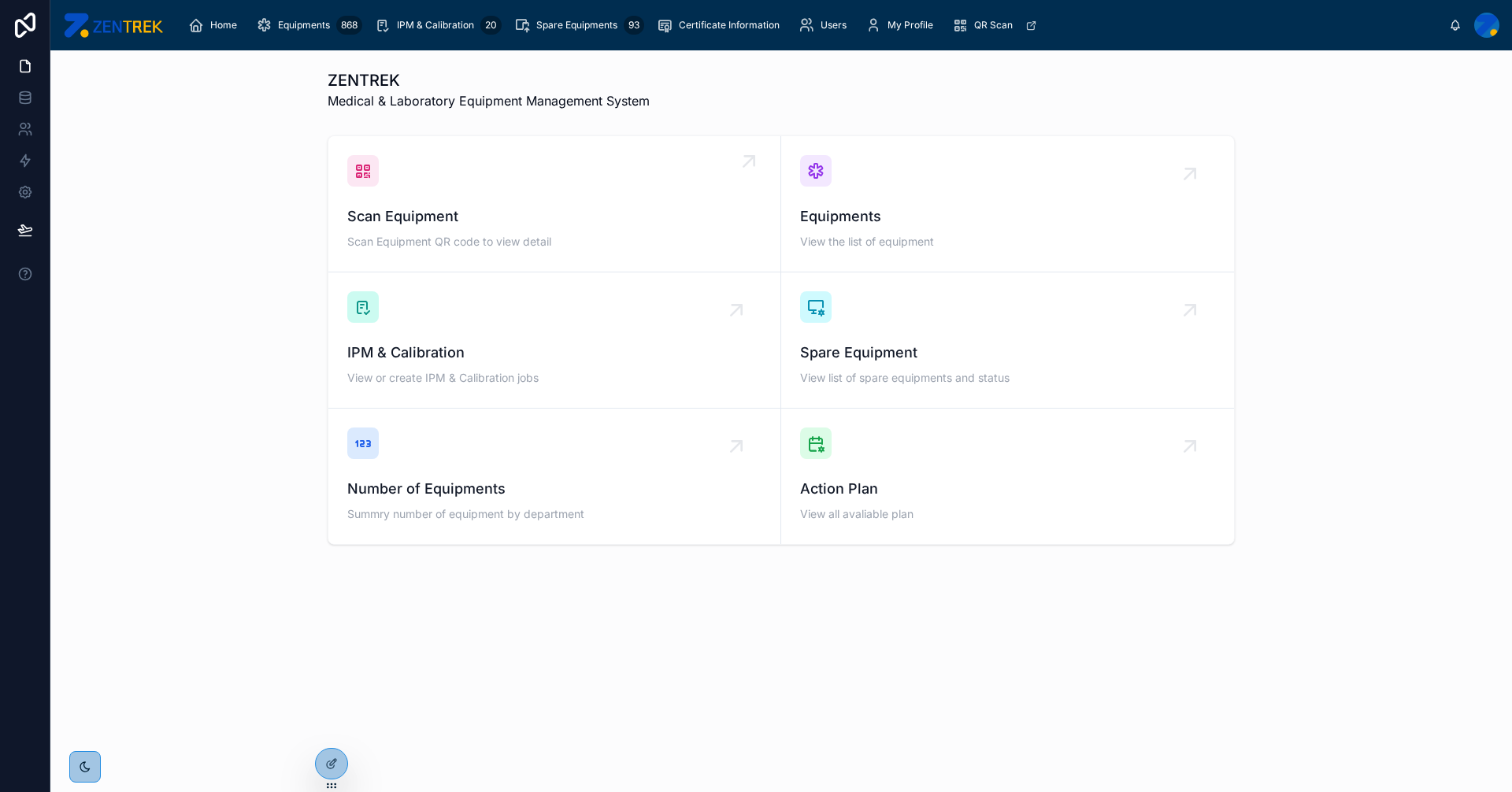
click at [604, 197] on div "Scan Equipment Scan Equipment QR code to view detail" at bounding box center [554, 204] width 414 height 98
click at [986, 214] on span "Equipments" at bounding box center [1006, 217] width 415 height 22
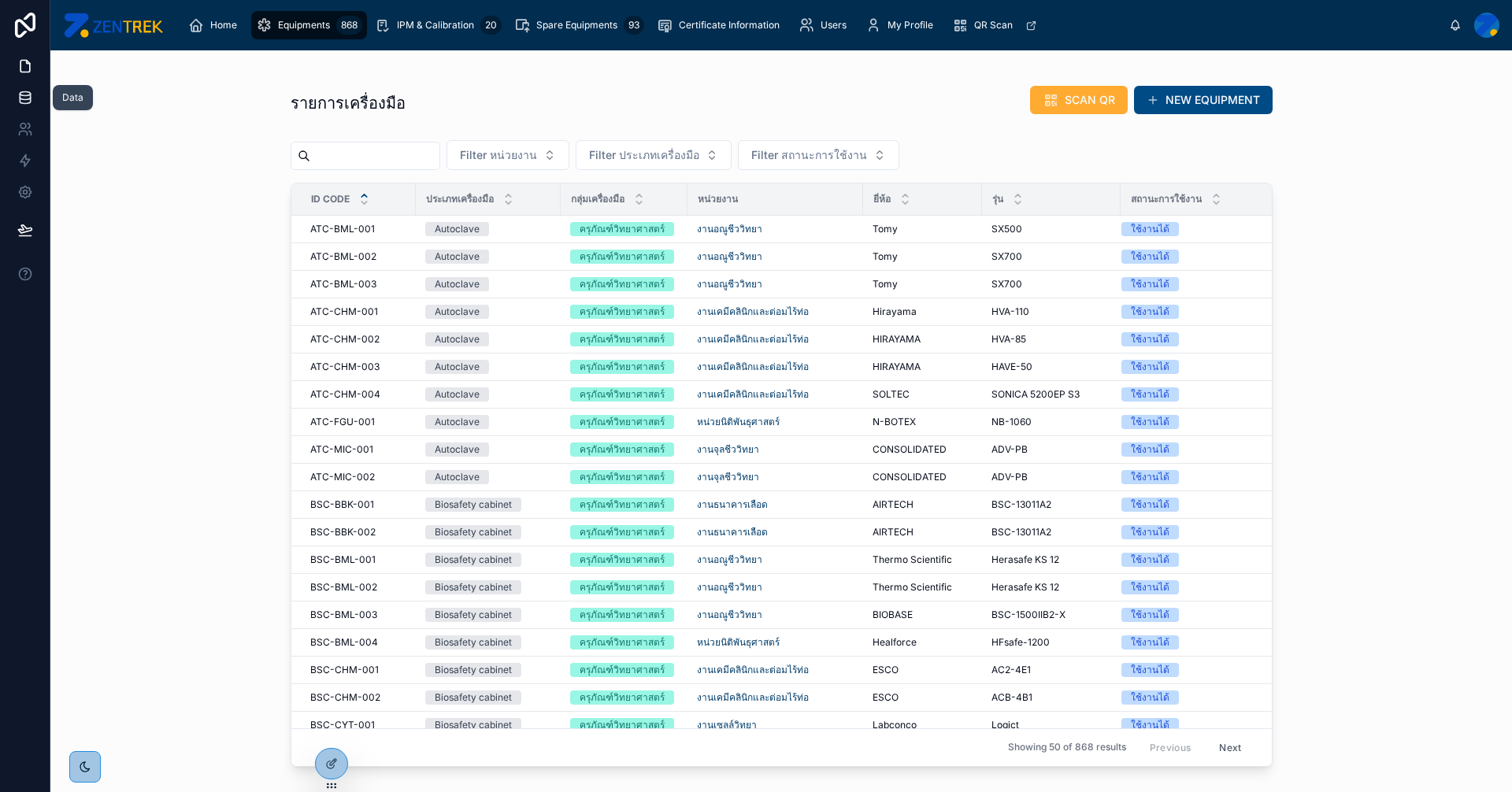
click at [16, 92] on link at bounding box center [24, 98] width 50 height 31
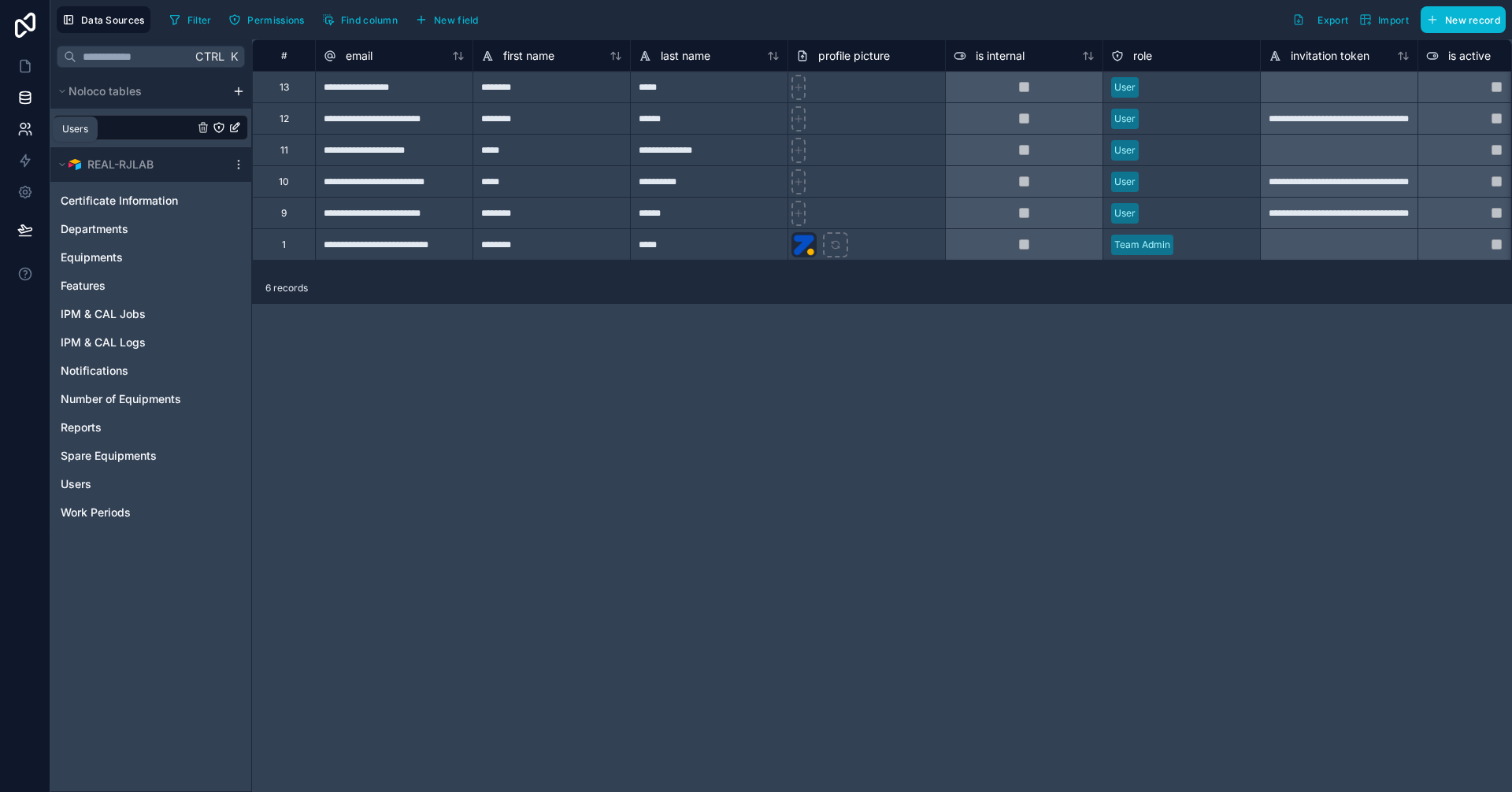
click at [28, 130] on icon at bounding box center [25, 129] width 16 height 16
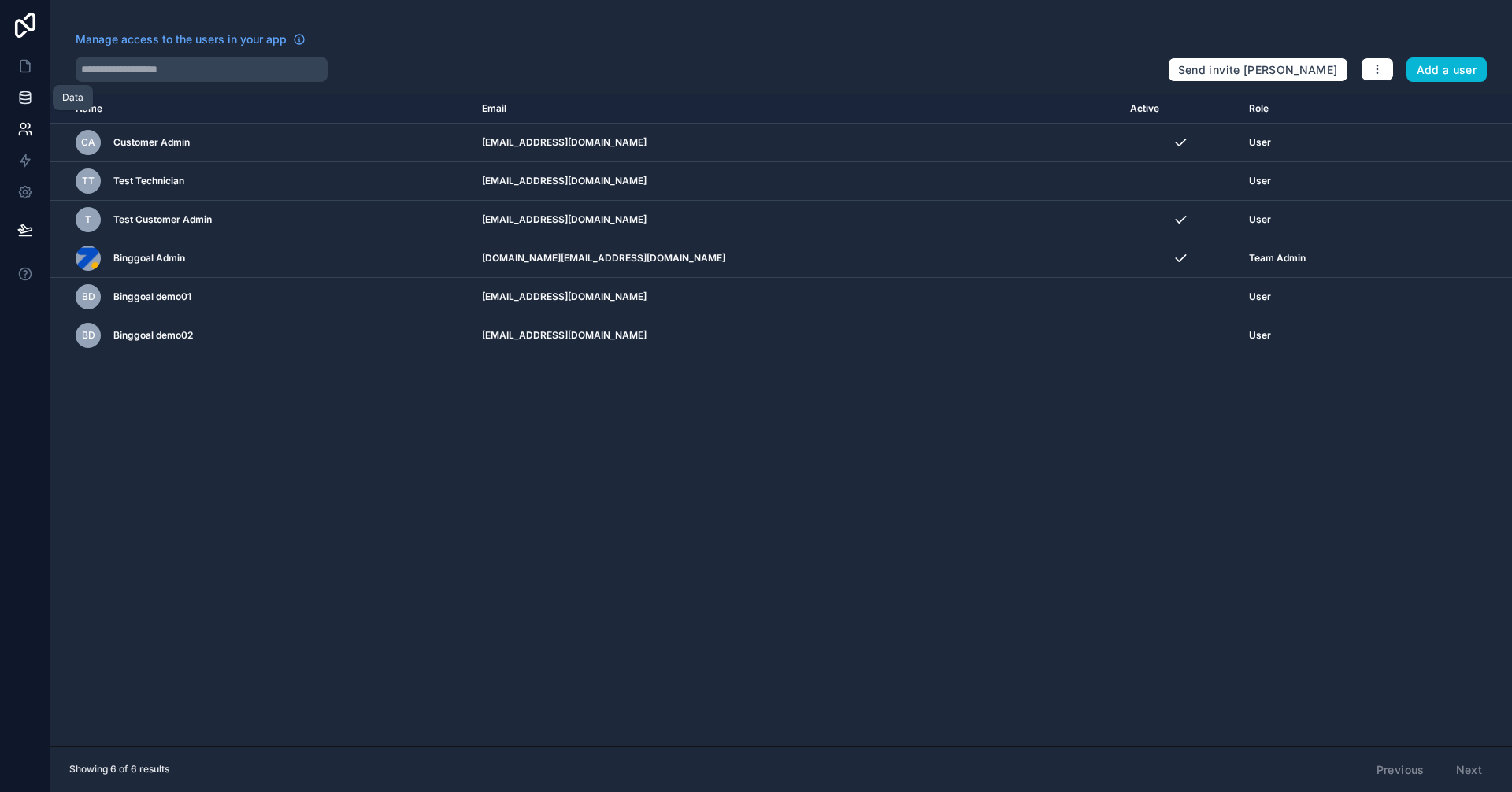
click at [26, 100] on icon at bounding box center [24, 97] width 10 height 6
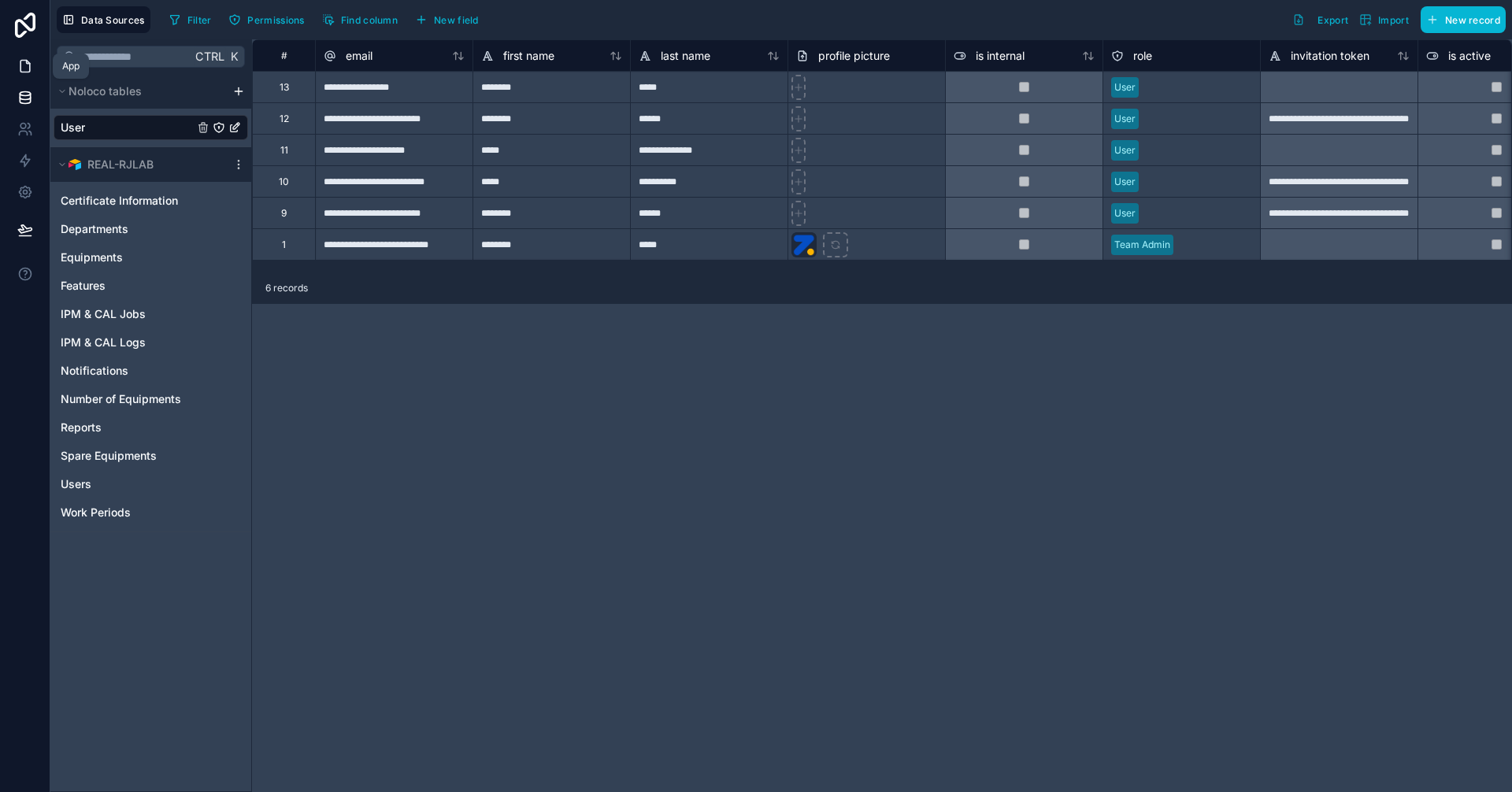
click at [23, 68] on icon at bounding box center [25, 66] width 16 height 16
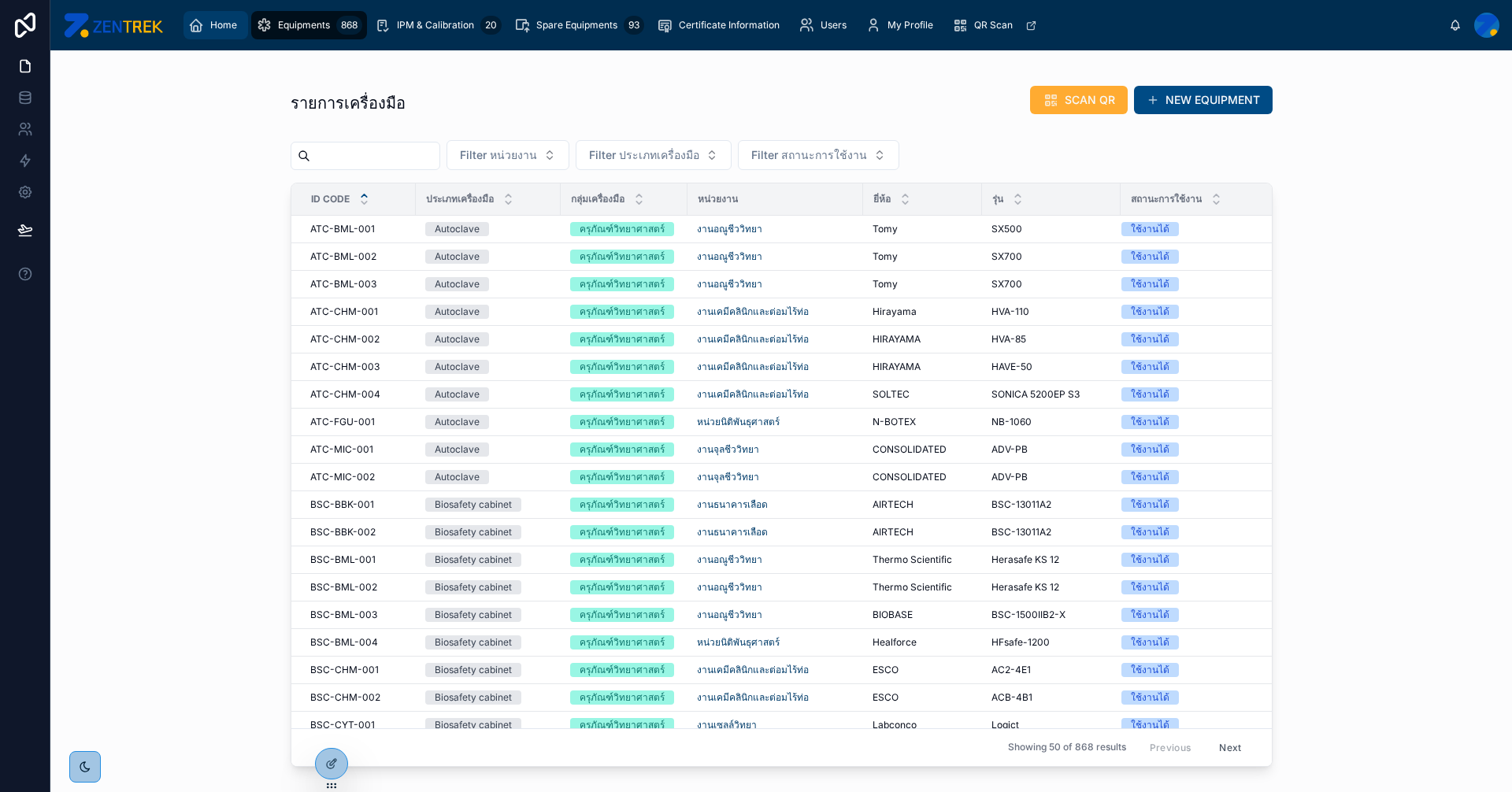
click at [204, 26] on div "Home" at bounding box center [216, 25] width 55 height 25
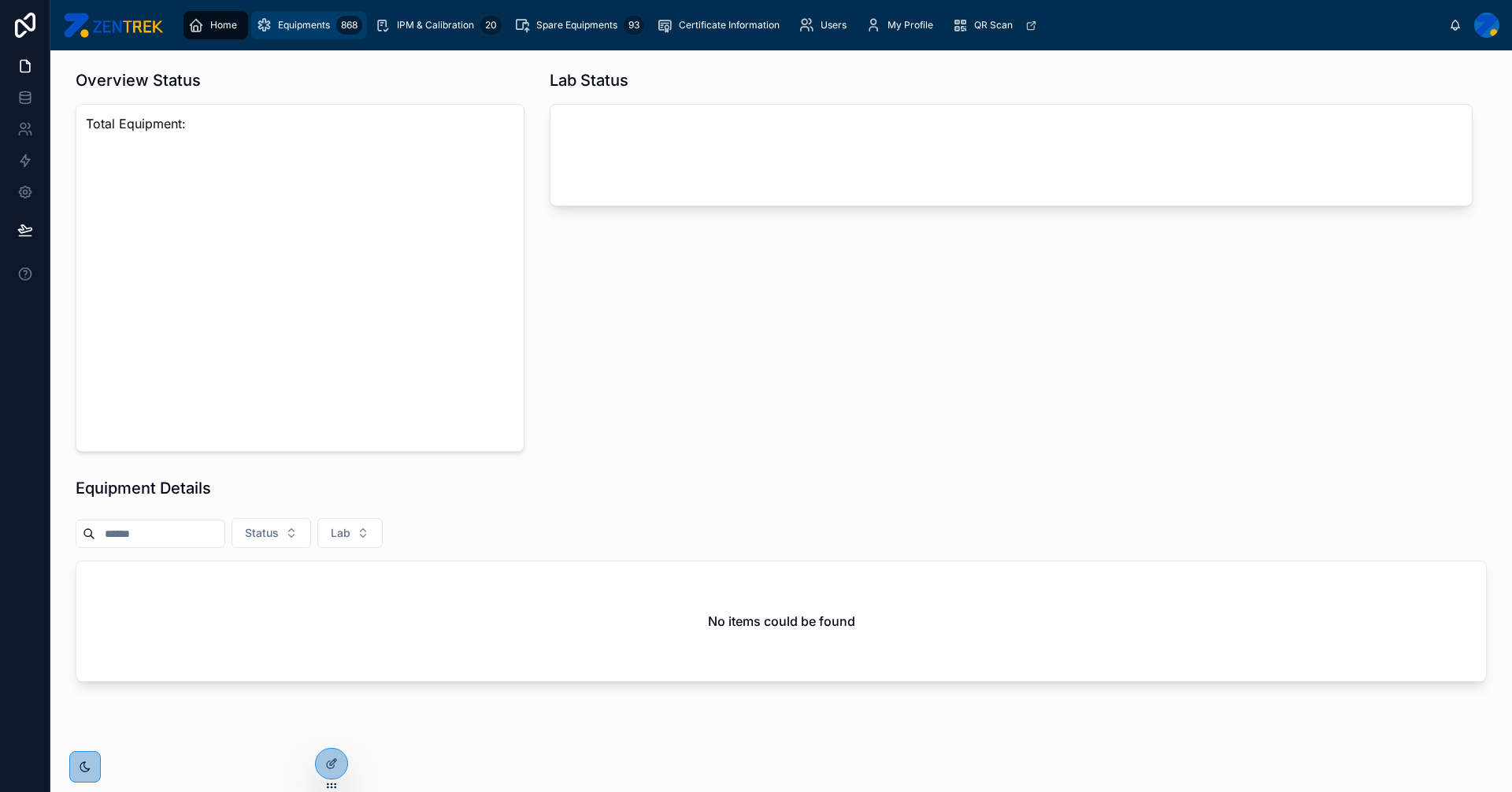
click at [284, 26] on span "Equipments" at bounding box center [304, 24] width 52 height 13
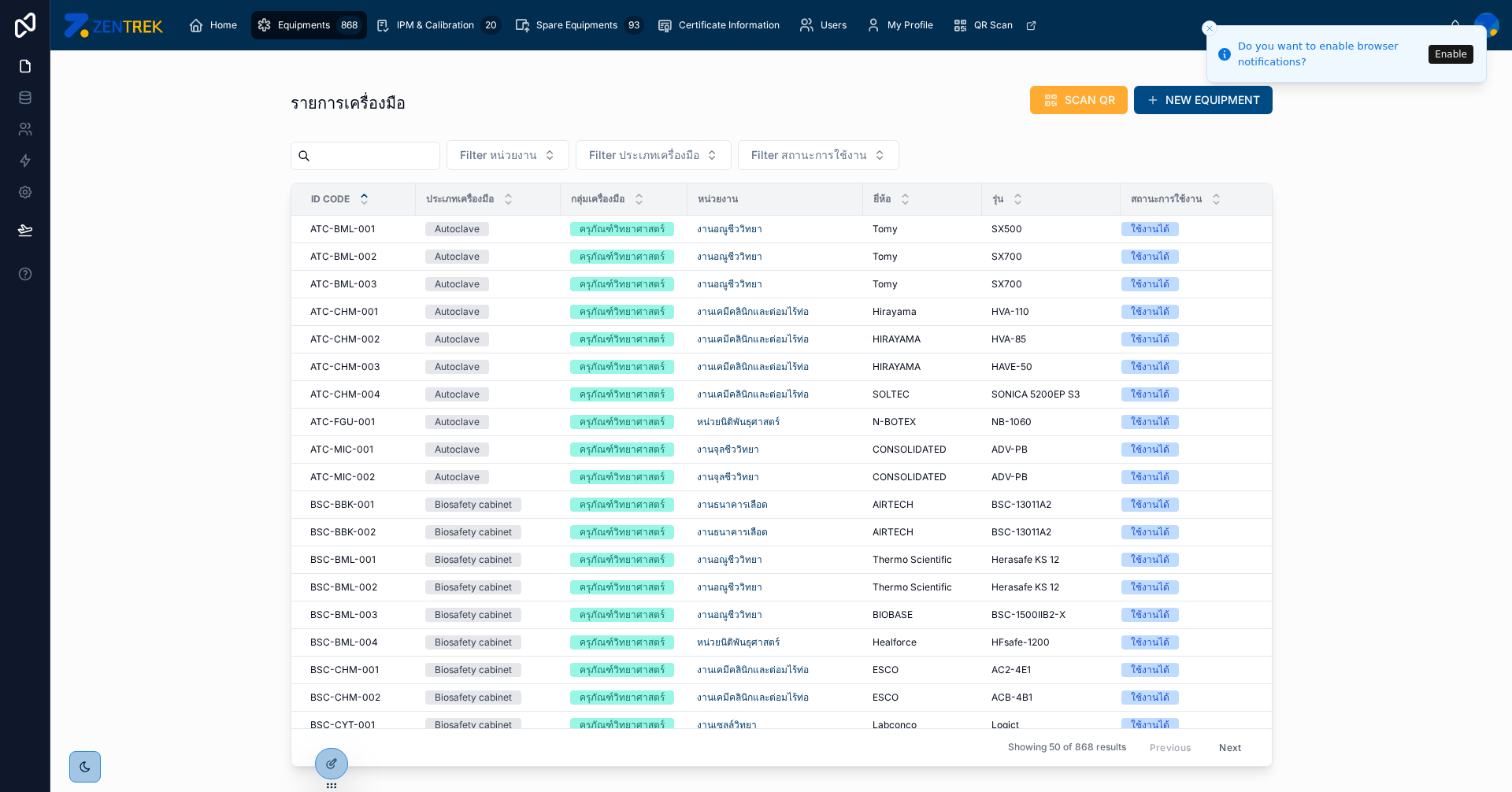
click at [1448, 51] on button "Enable" at bounding box center [1451, 54] width 45 height 19
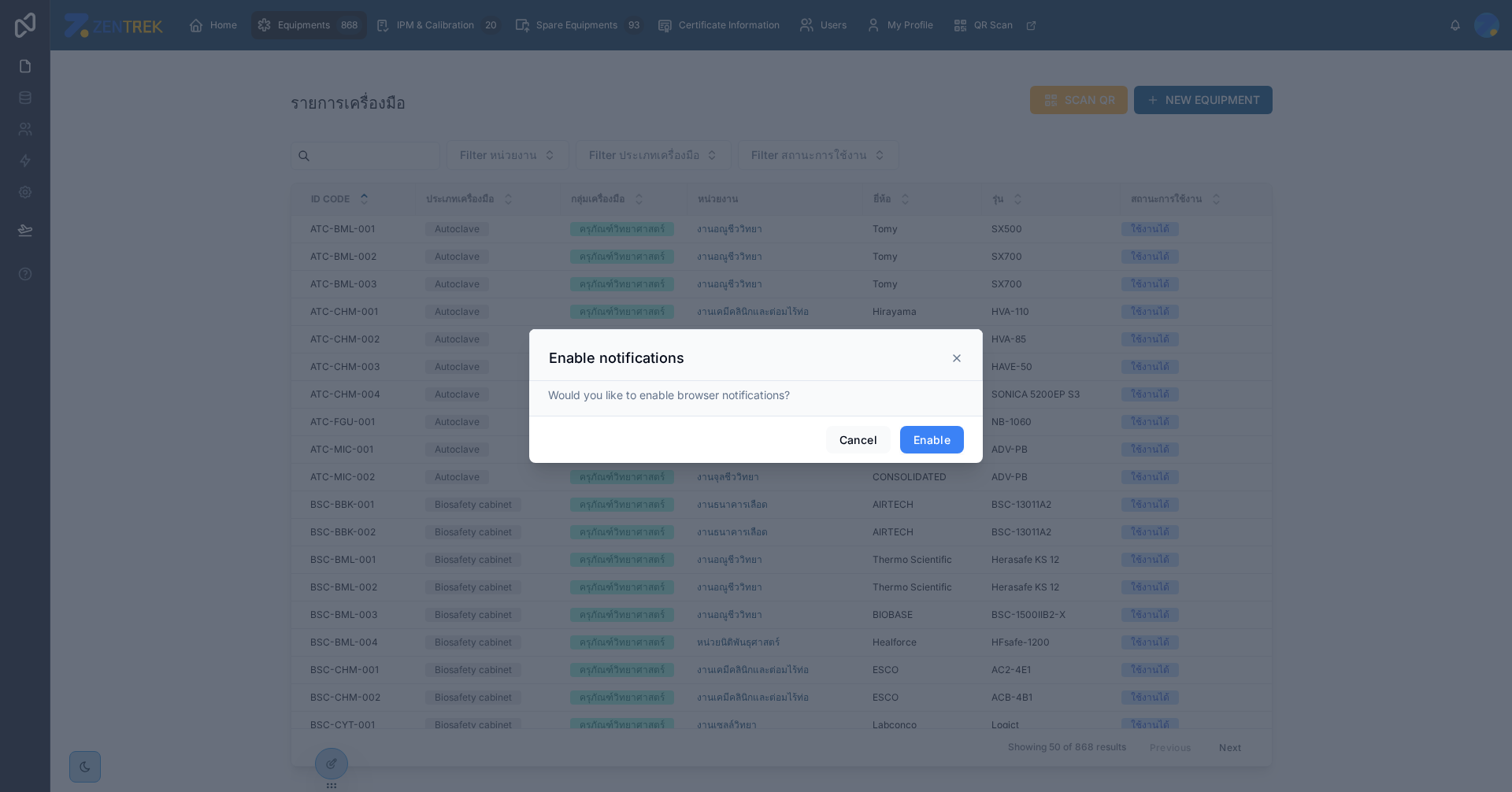
click at [944, 445] on button "Enable" at bounding box center [931, 439] width 63 height 28
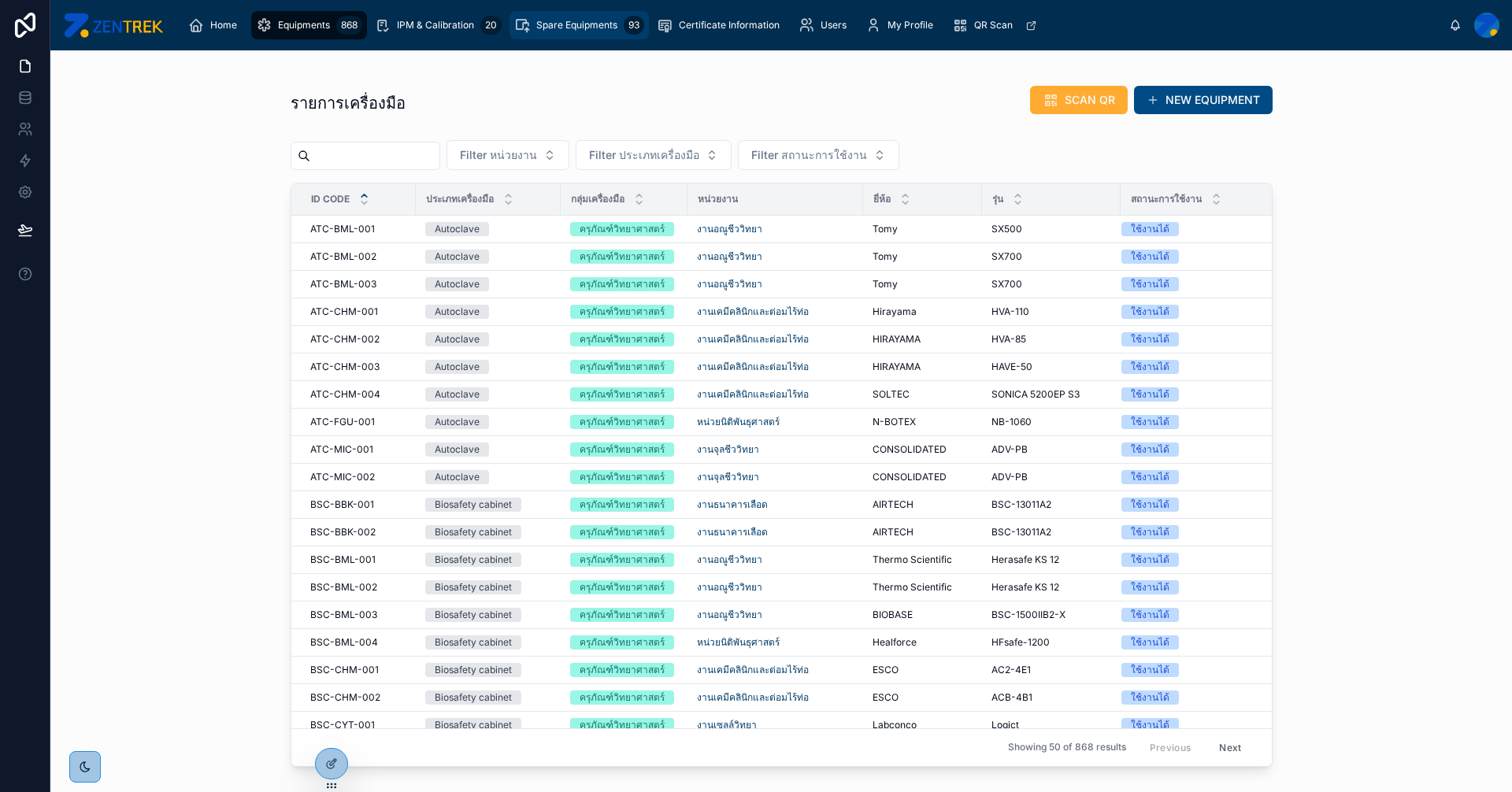
click at [555, 18] on div "Spare Equipments 93" at bounding box center [579, 25] width 130 height 25
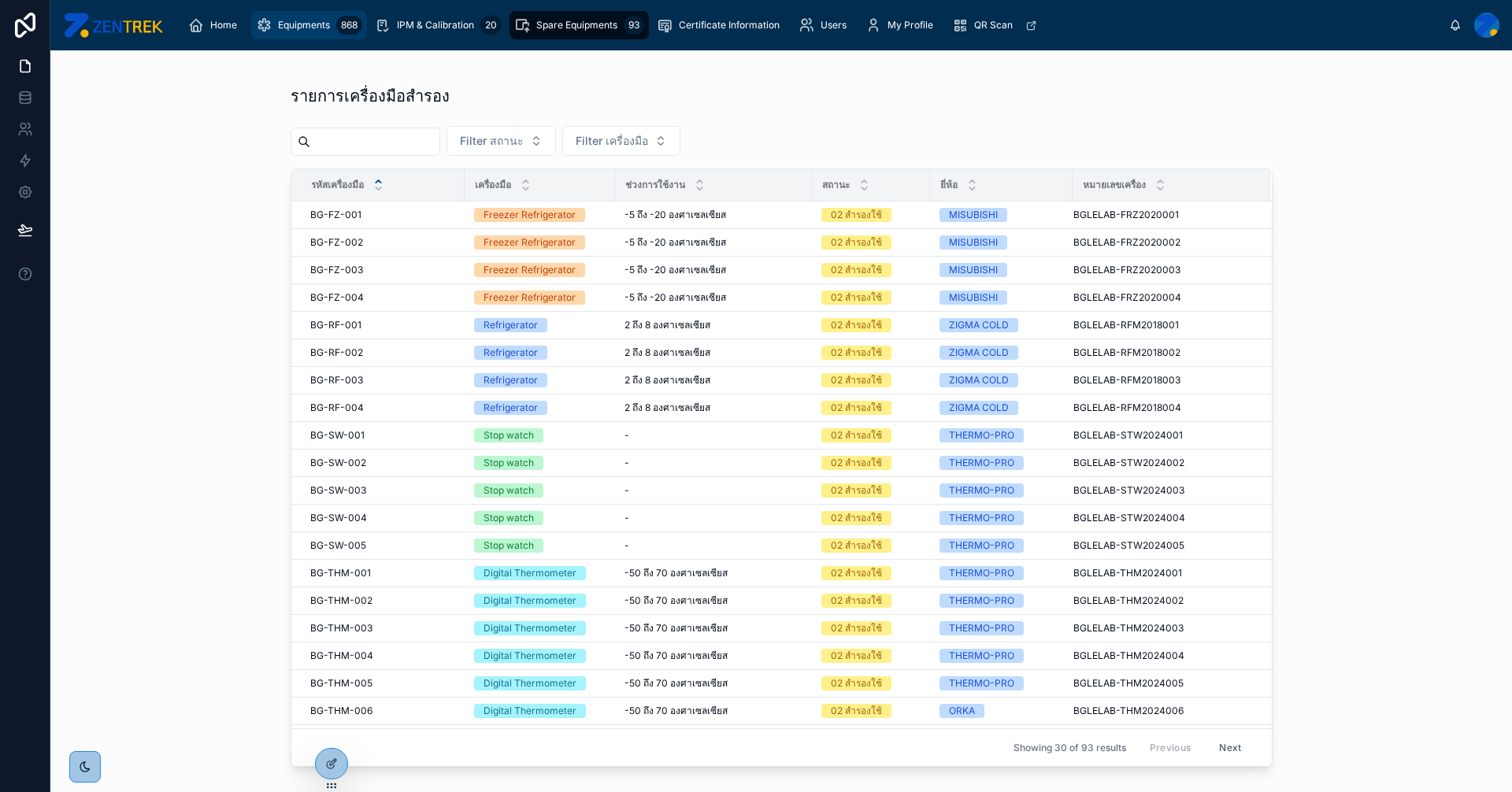
click at [294, 28] on span "Equipments" at bounding box center [304, 24] width 52 height 13
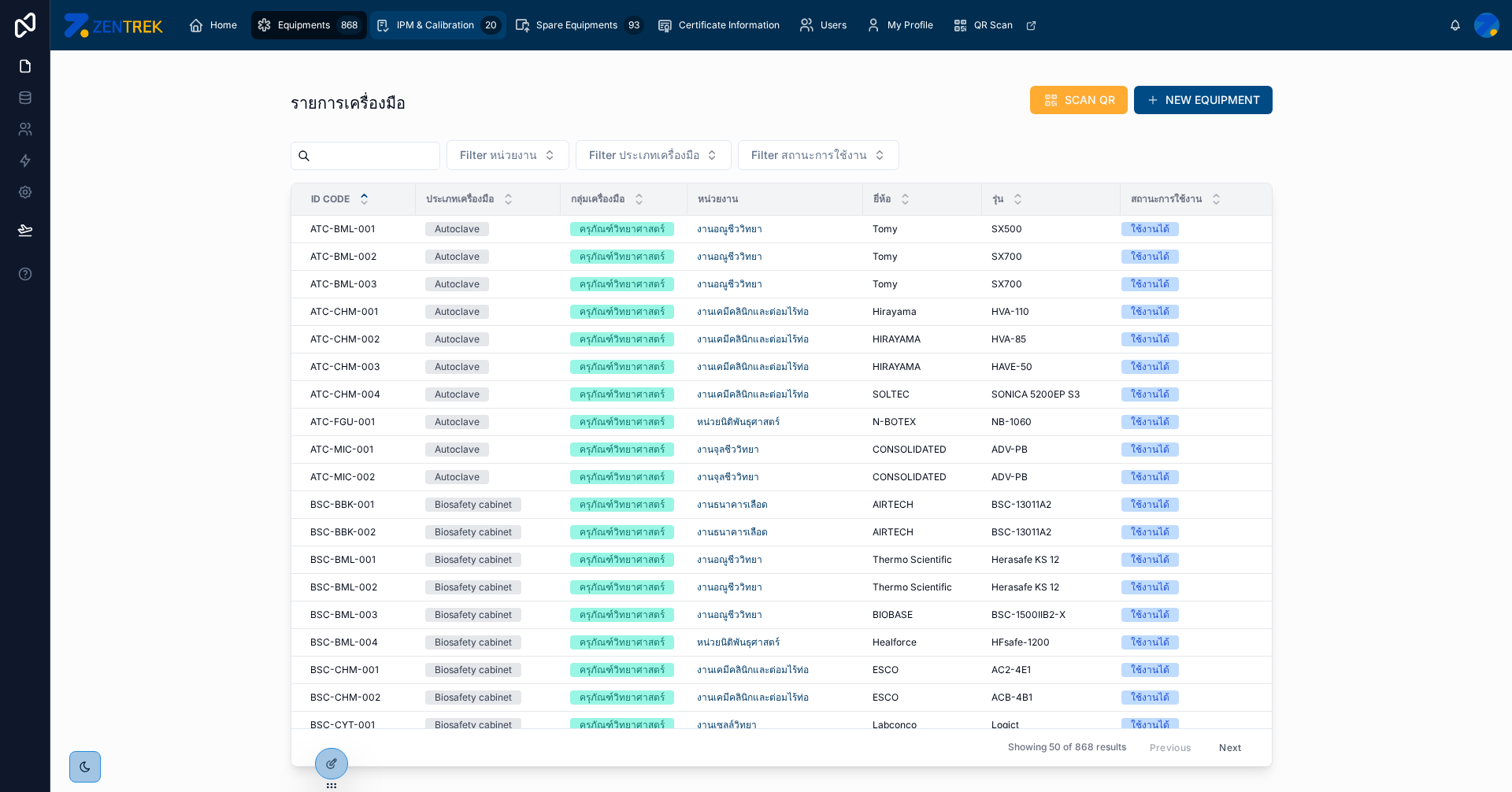
click at [424, 25] on span "IPM & Calibration" at bounding box center [435, 24] width 77 height 13
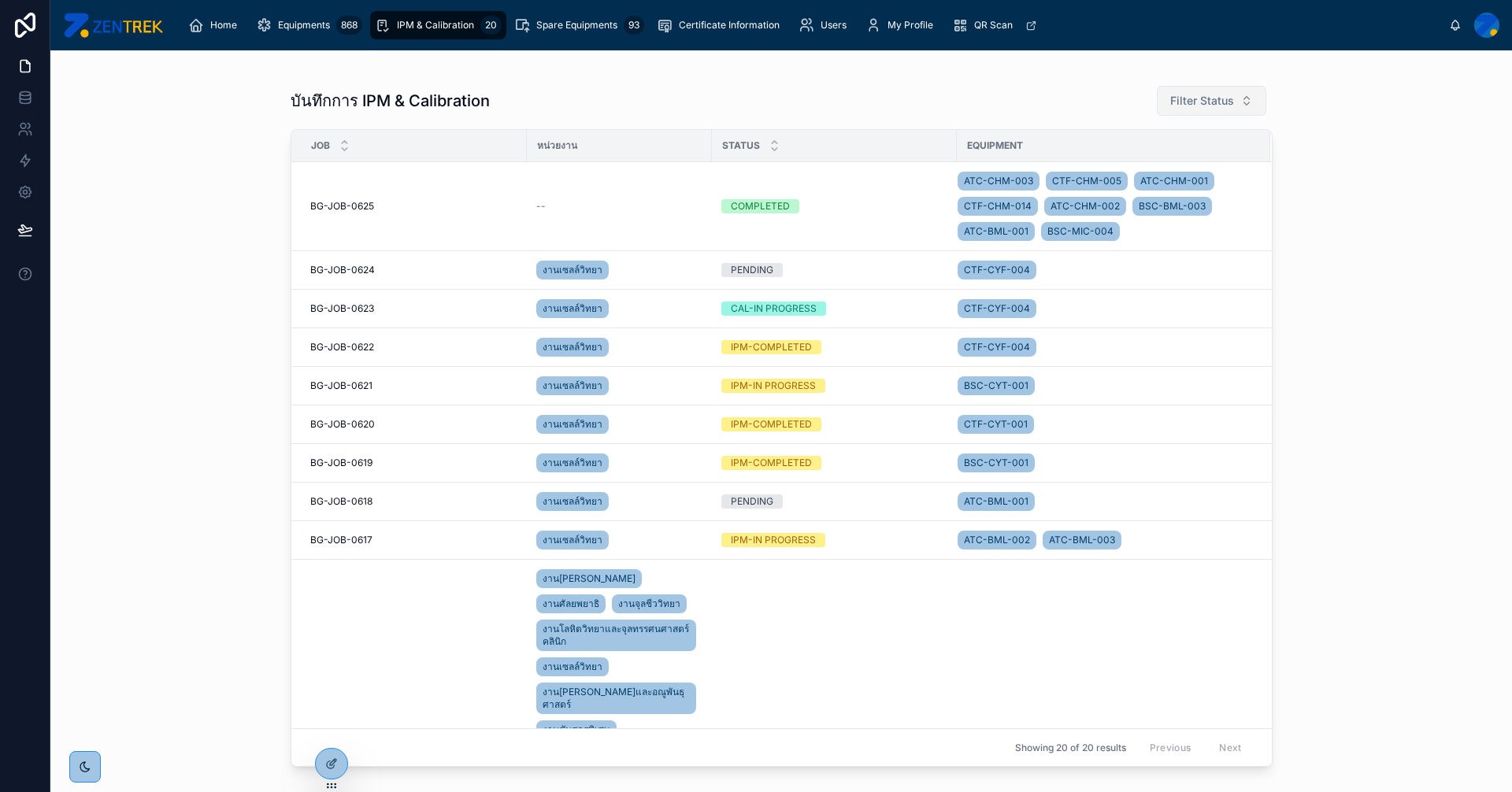
click at [1208, 104] on span "Filter Status" at bounding box center [1202, 101] width 63 height 16
click at [1208, 101] on span "Filter Status" at bounding box center [1202, 101] width 63 height 16
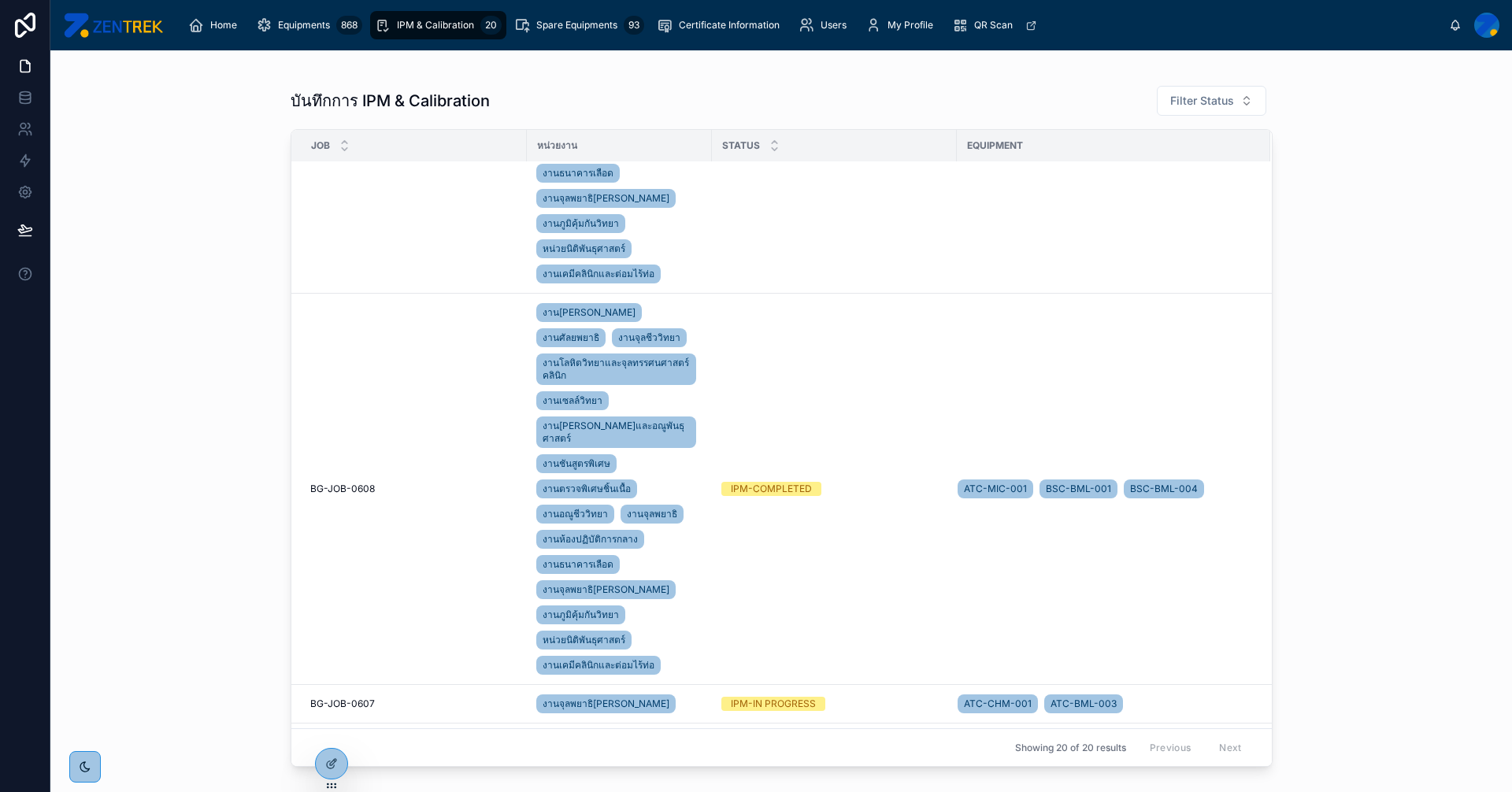
scroll to position [2348, 0]
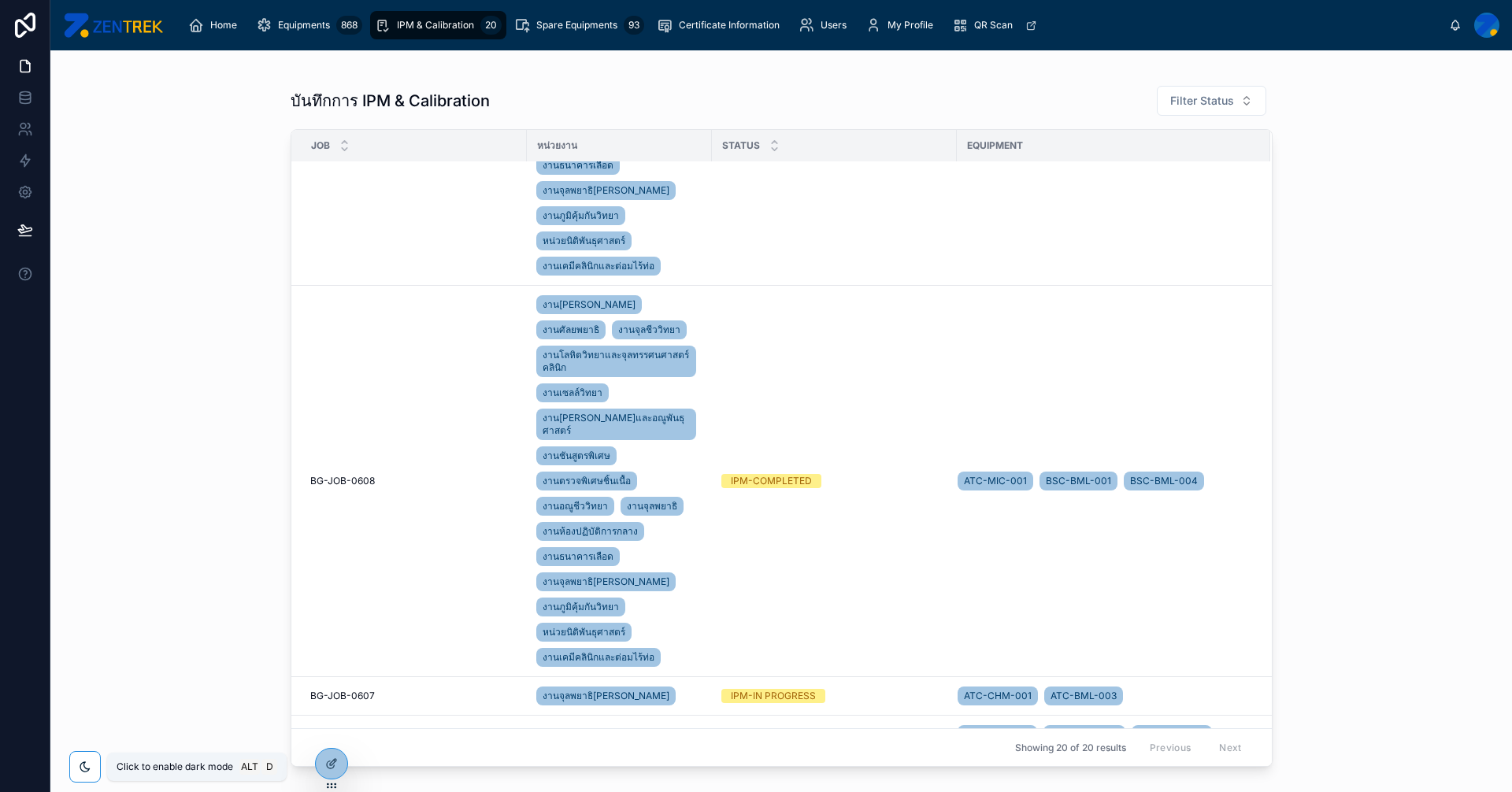
click at [91, 759] on div at bounding box center [85, 767] width 31 height 31
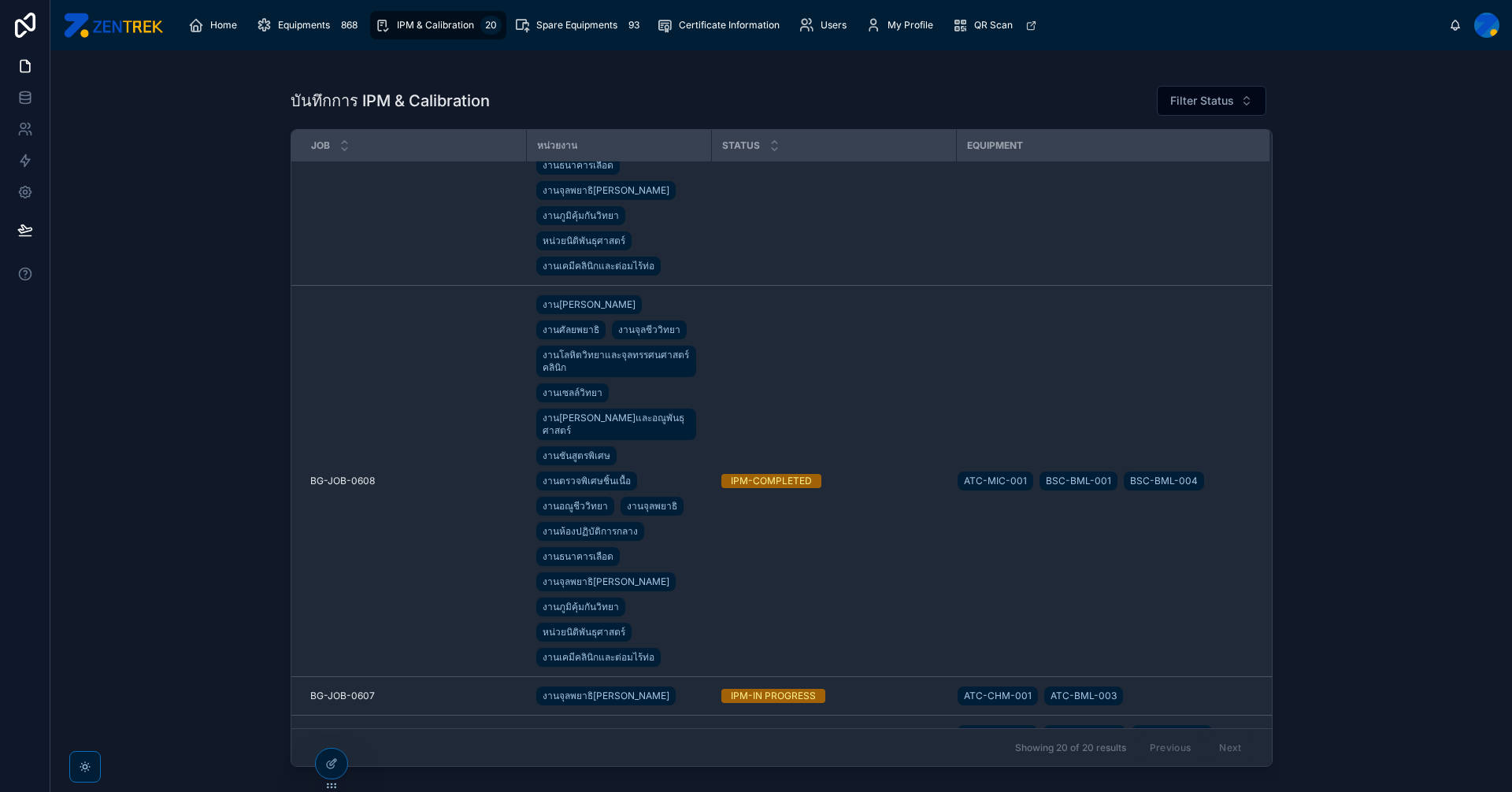
click at [177, 331] on div "บันทึกการ IPM & Calibration Filter Status Job หน่วยงาน Status Equipment BG-JOB-…" at bounding box center [781, 422] width 1461 height 742
drag, startPoint x: 887, startPoint y: 710, endPoint x: 878, endPoint y: 709, distance: 9.1
click at [879, 716] on td "PENDING" at bounding box center [834, 760] width 245 height 89
click at [752, 753] on div "PENDING" at bounding box center [752, 760] width 43 height 15
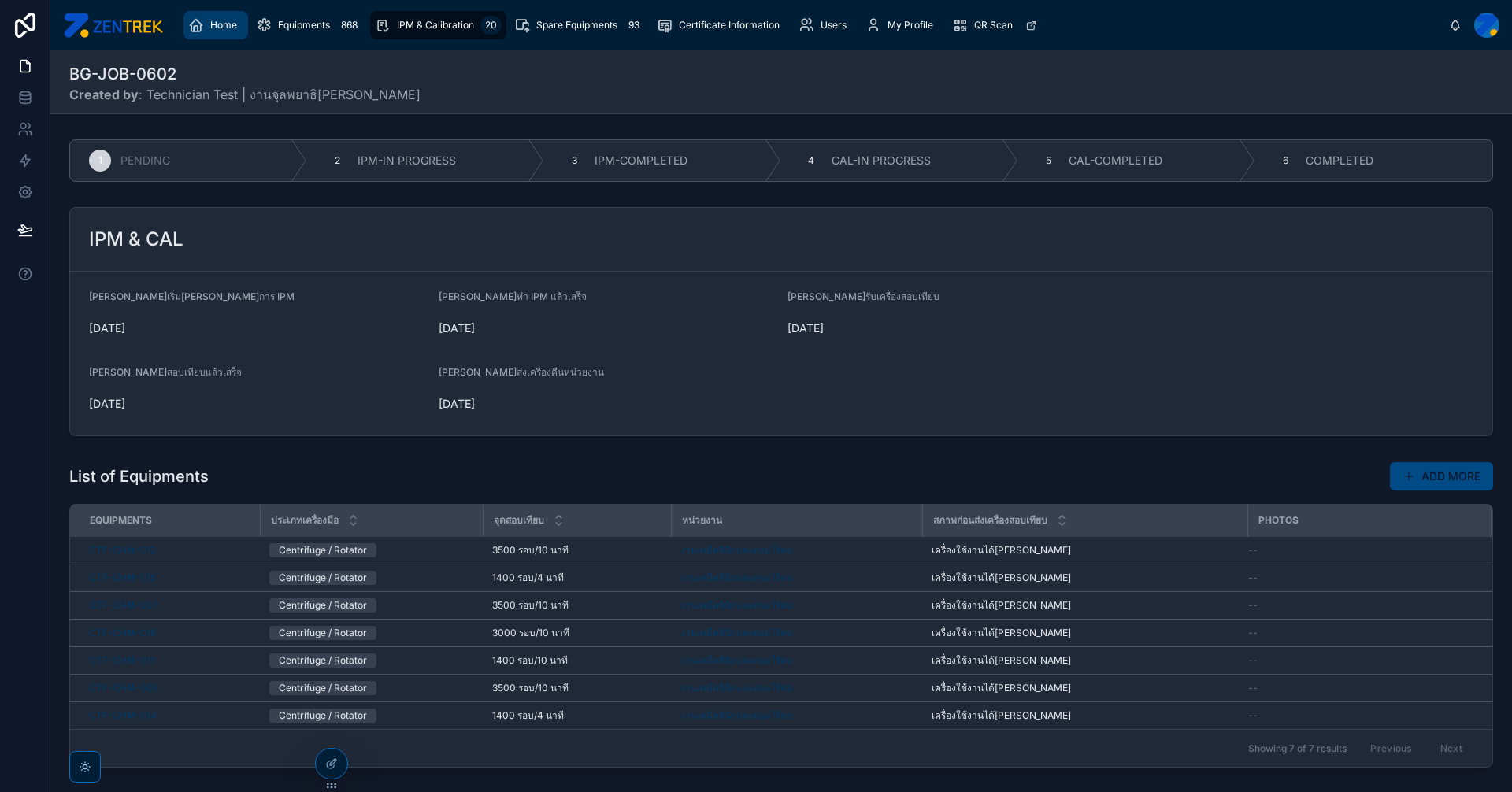
click at [233, 19] on span "Home" at bounding box center [223, 24] width 26 height 13
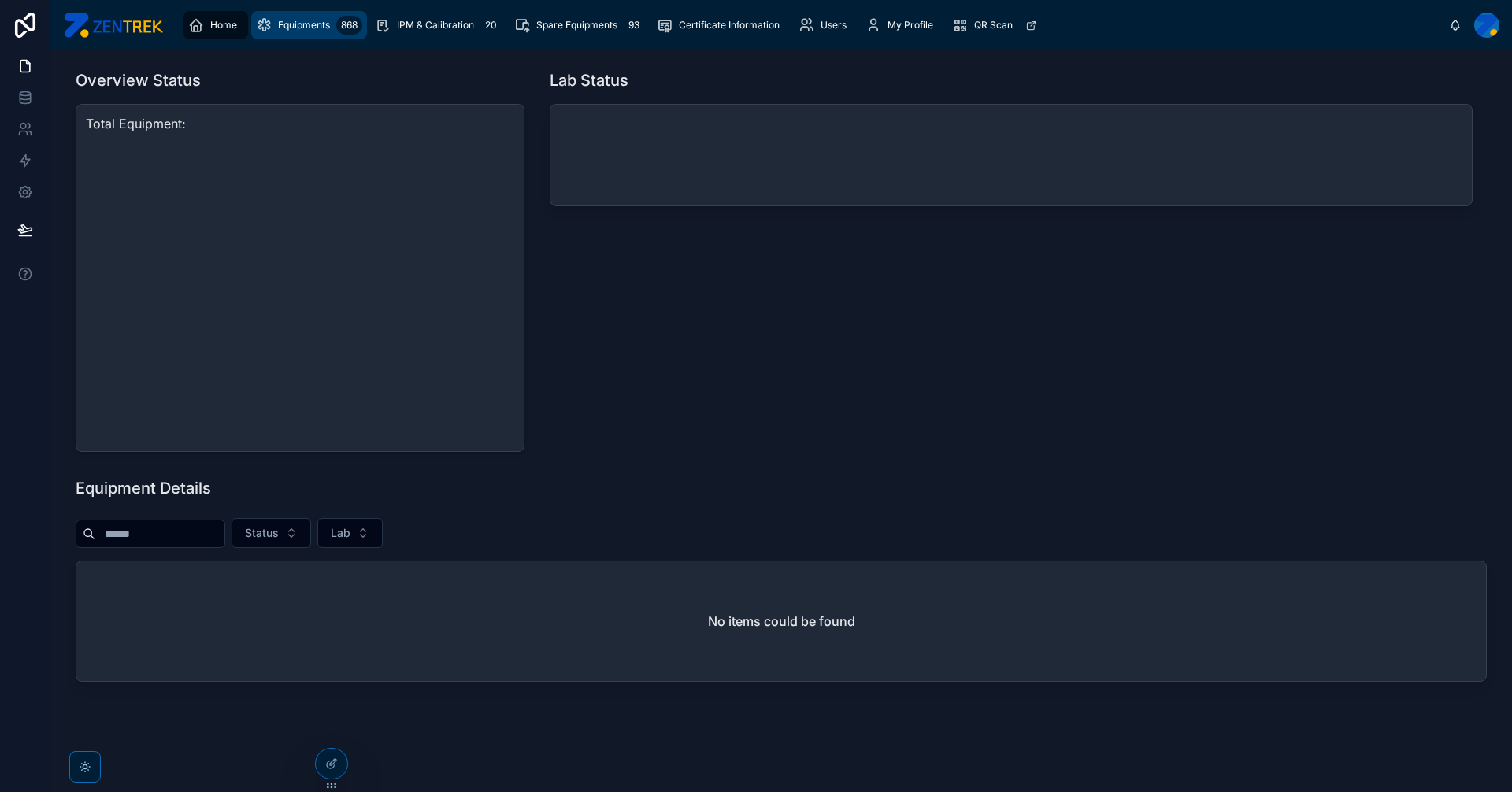
click at [297, 29] on span "Equipments" at bounding box center [304, 24] width 52 height 13
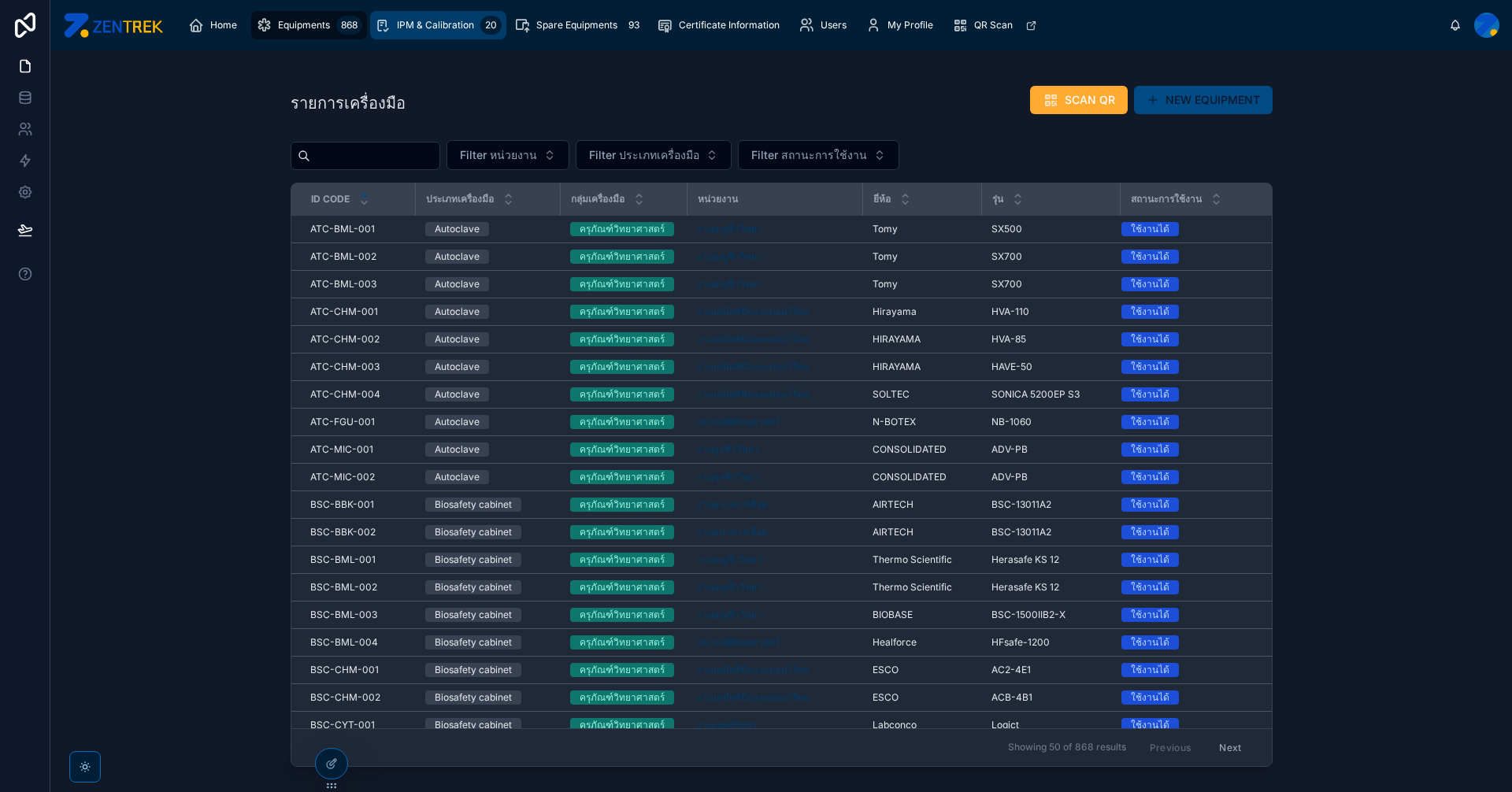
click at [422, 29] on span "IPM & Calibration" at bounding box center [435, 24] width 77 height 13
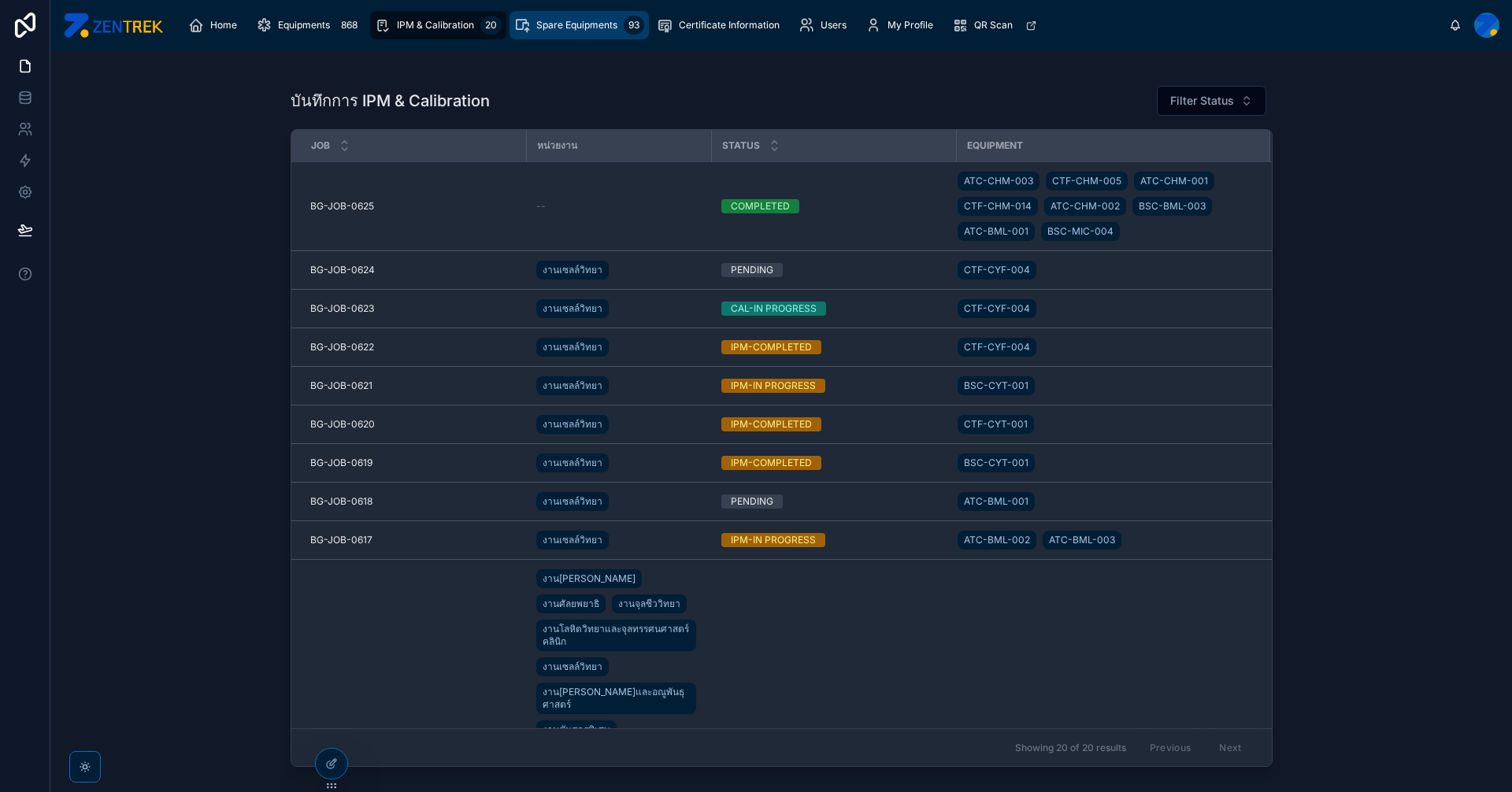
click at [552, 29] on span "Spare Equipments" at bounding box center [576, 24] width 81 height 13
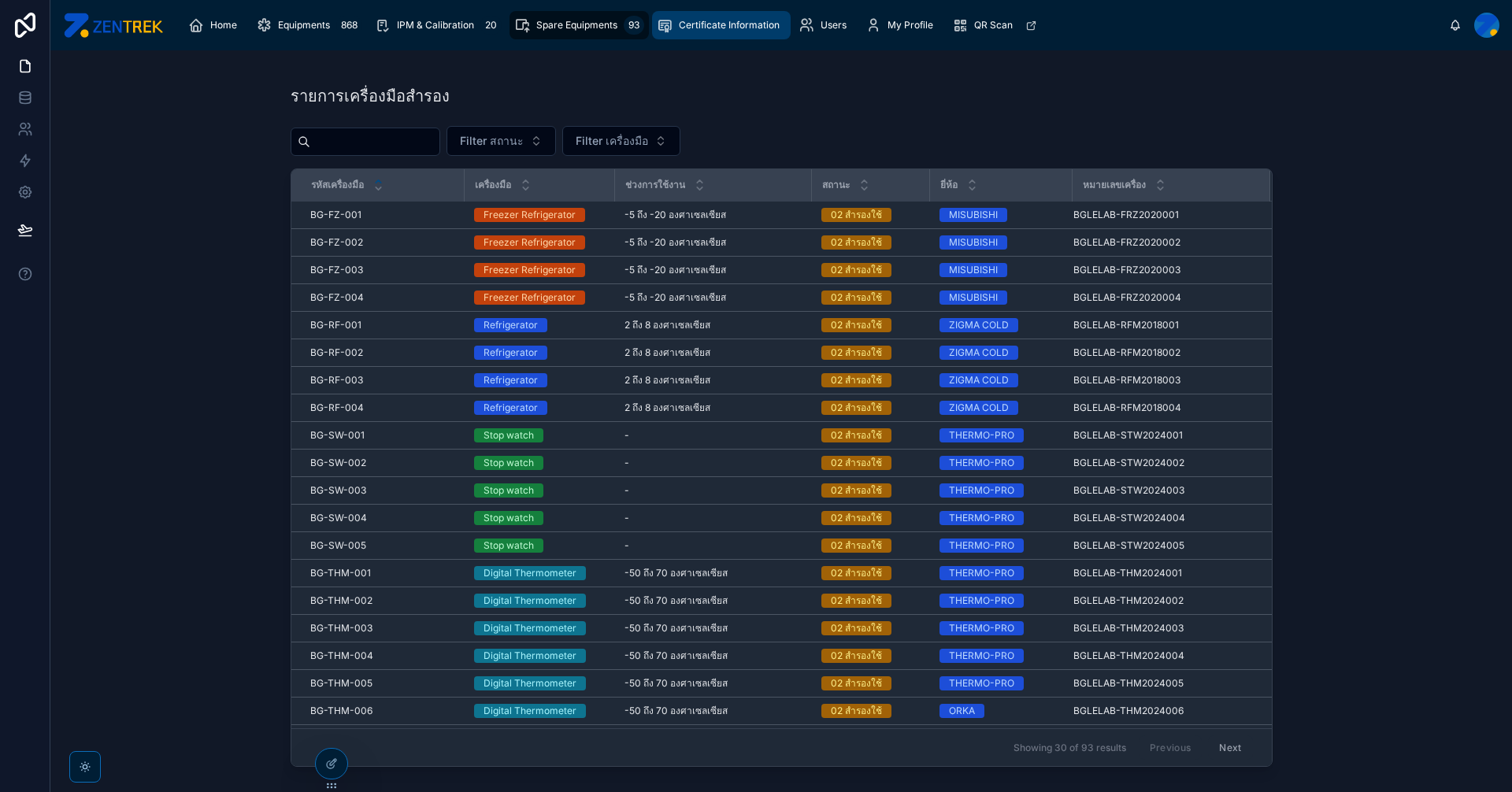
click at [766, 37] on div "Certificate Information" at bounding box center [721, 25] width 129 height 25
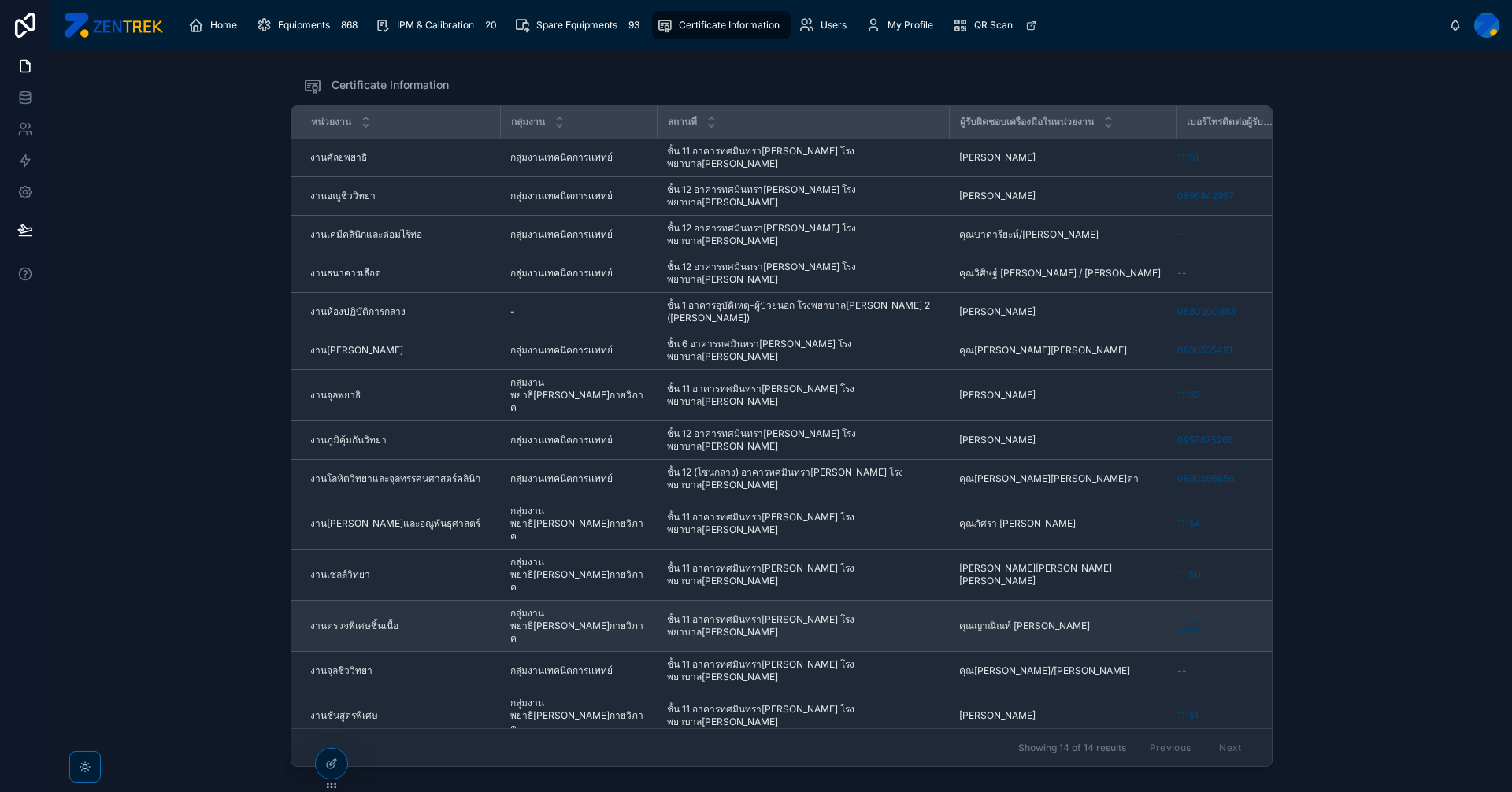
click at [1177, 620] on link "11147" at bounding box center [1189, 626] width 23 height 13
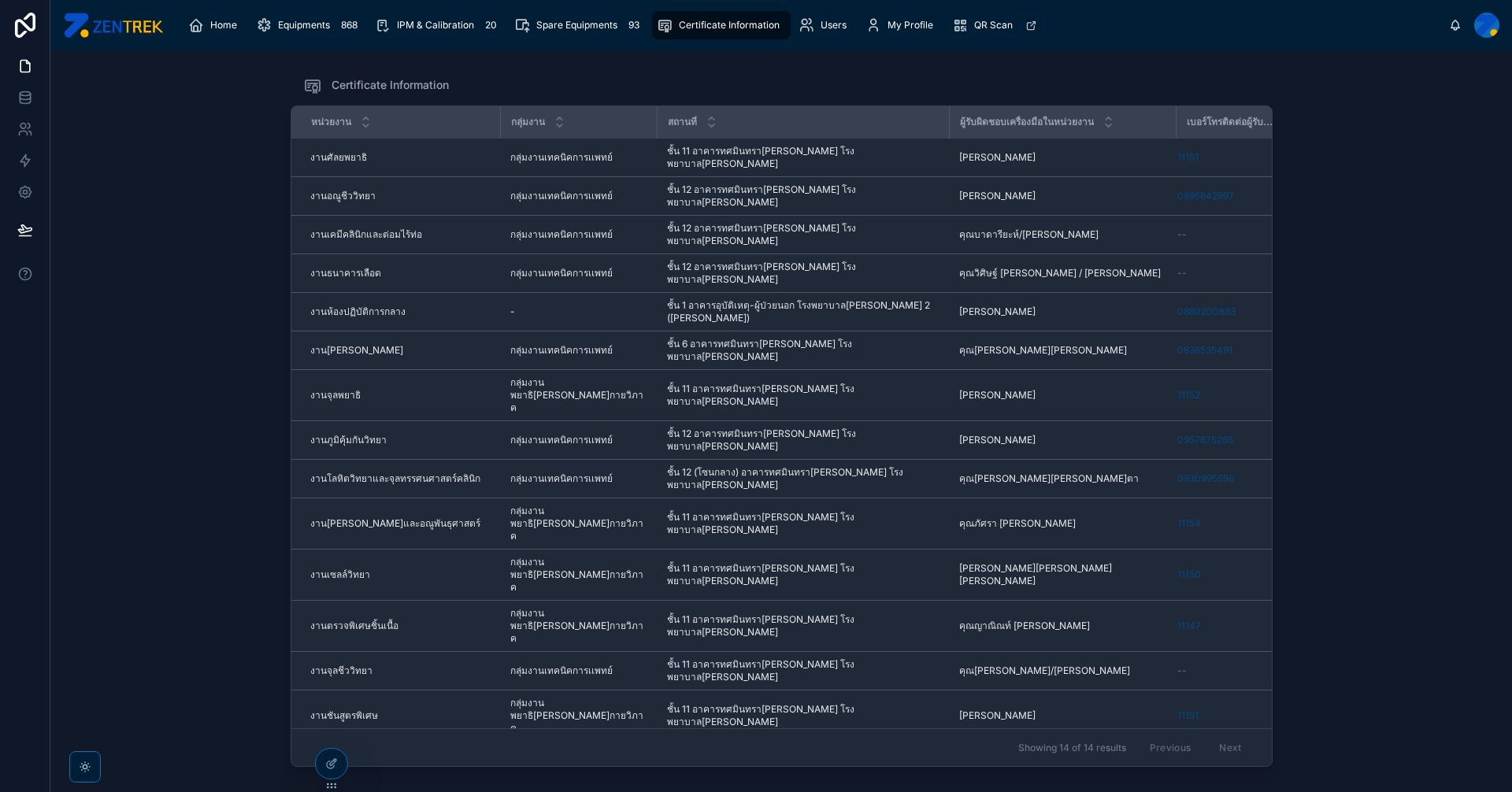
click at [1288, 125] on icon at bounding box center [1291, 125] width 6 height 2
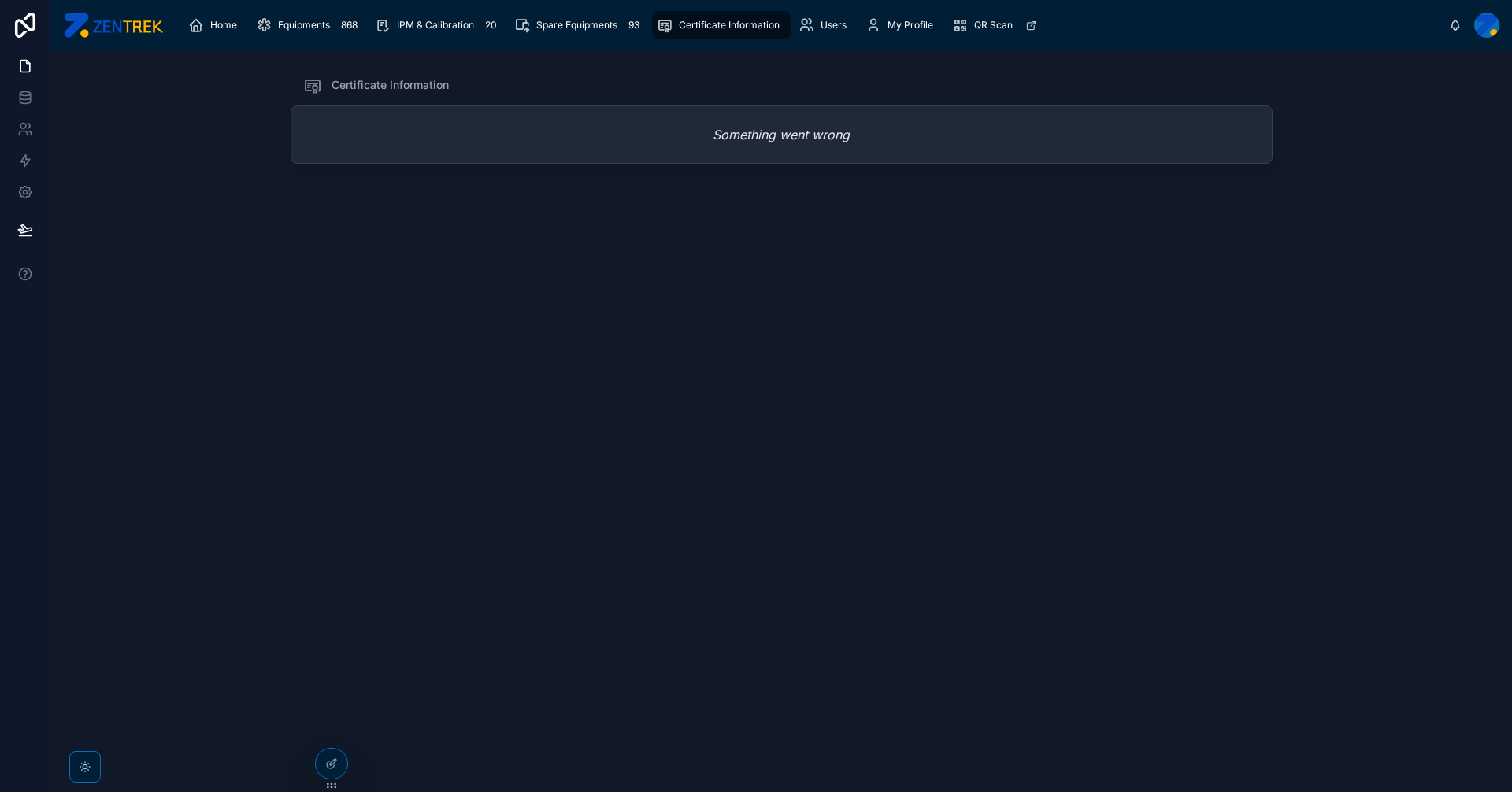
click at [704, 25] on span "Certificate Information" at bounding box center [728, 24] width 101 height 13
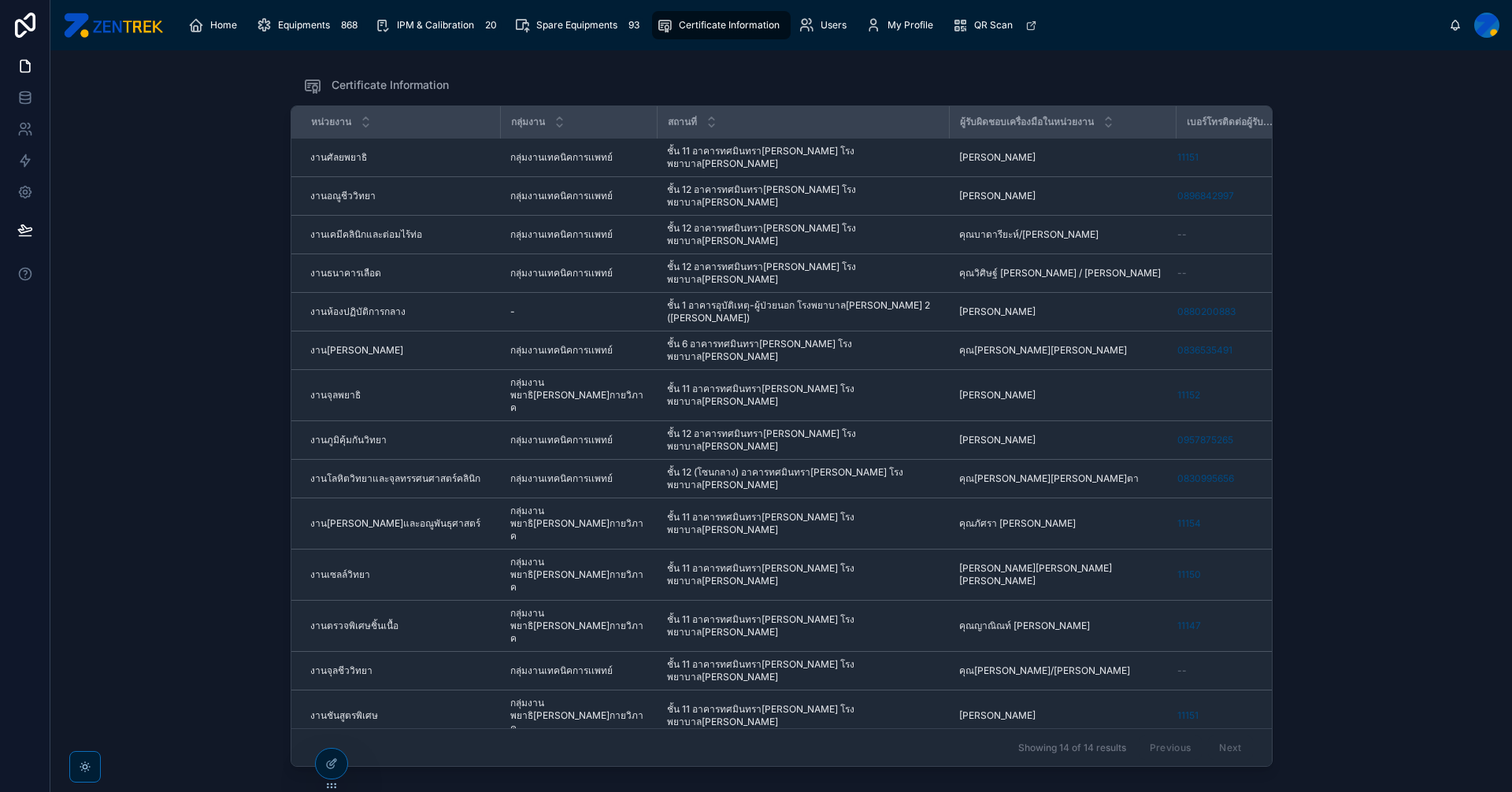
click at [1233, 735] on div "Previous Next" at bounding box center [1195, 747] width 114 height 24
click at [406, 22] on span "IPM & Calibration" at bounding box center [435, 24] width 77 height 13
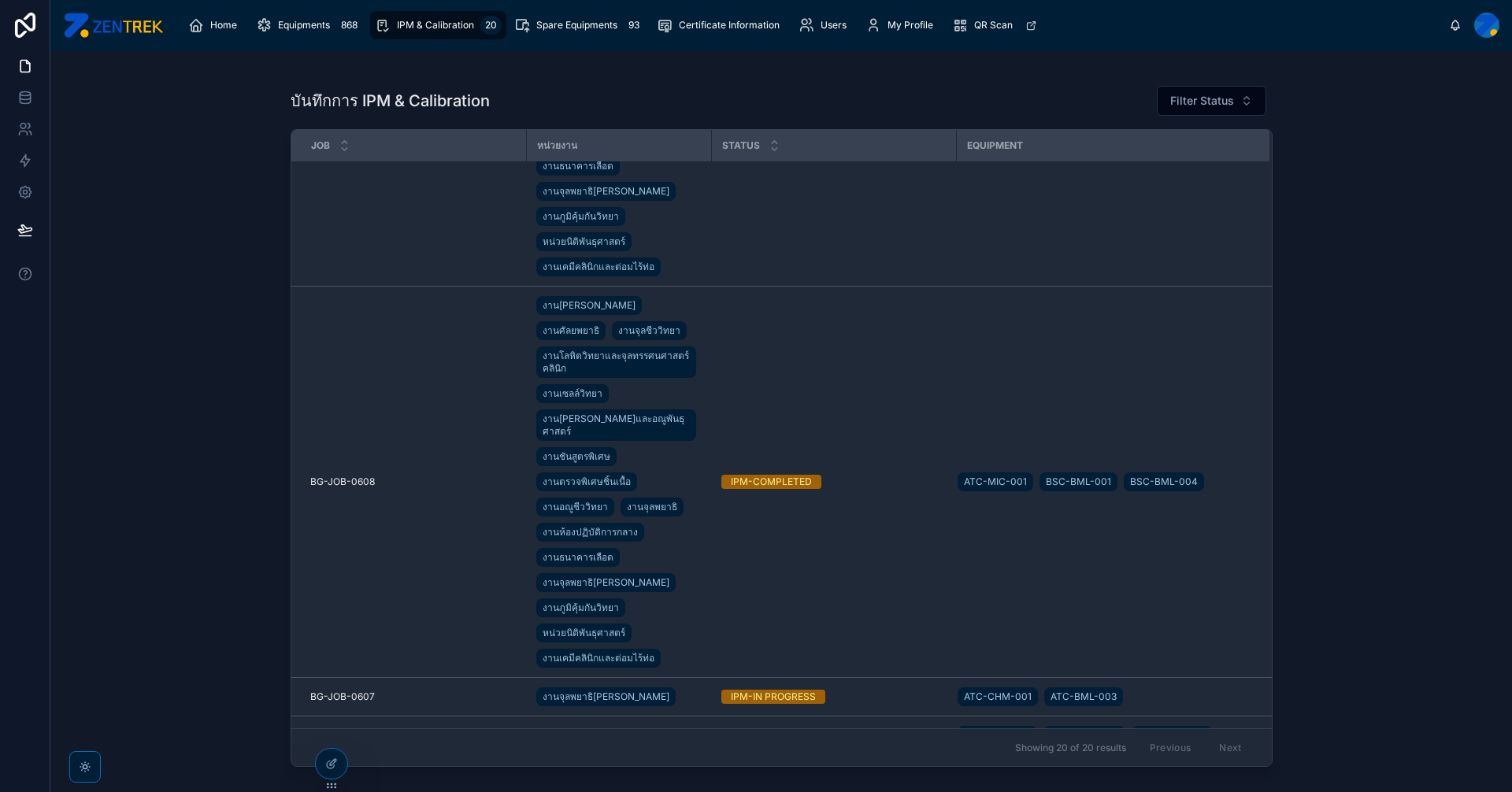
scroll to position [2348, 0]
click at [983, 30] on span "QR Scan" at bounding box center [994, 24] width 39 height 13
click at [889, 30] on span "My Profile" at bounding box center [910, 24] width 46 height 13
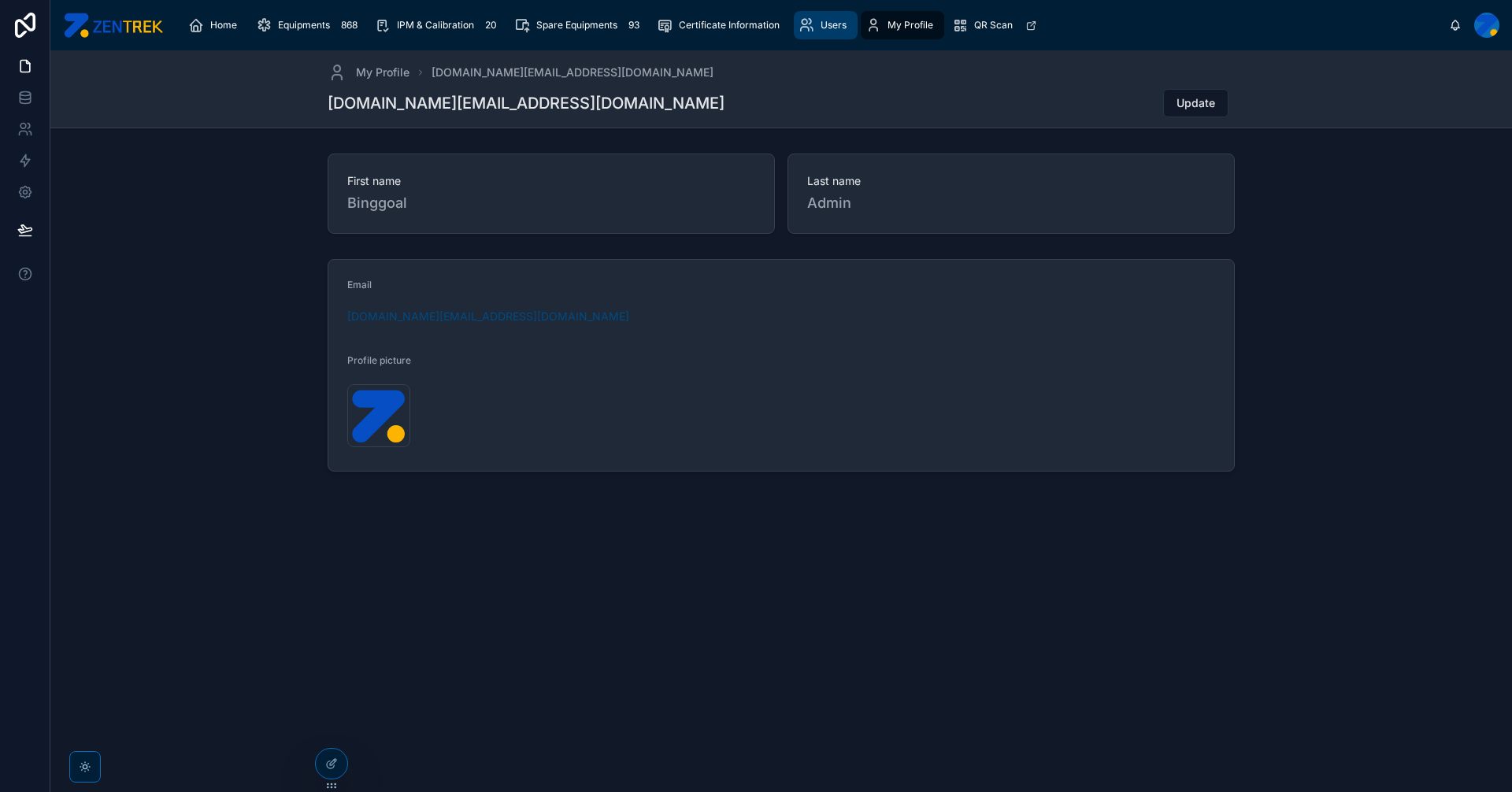
click at [795, 26] on link "Users" at bounding box center [825, 24] width 63 height 28
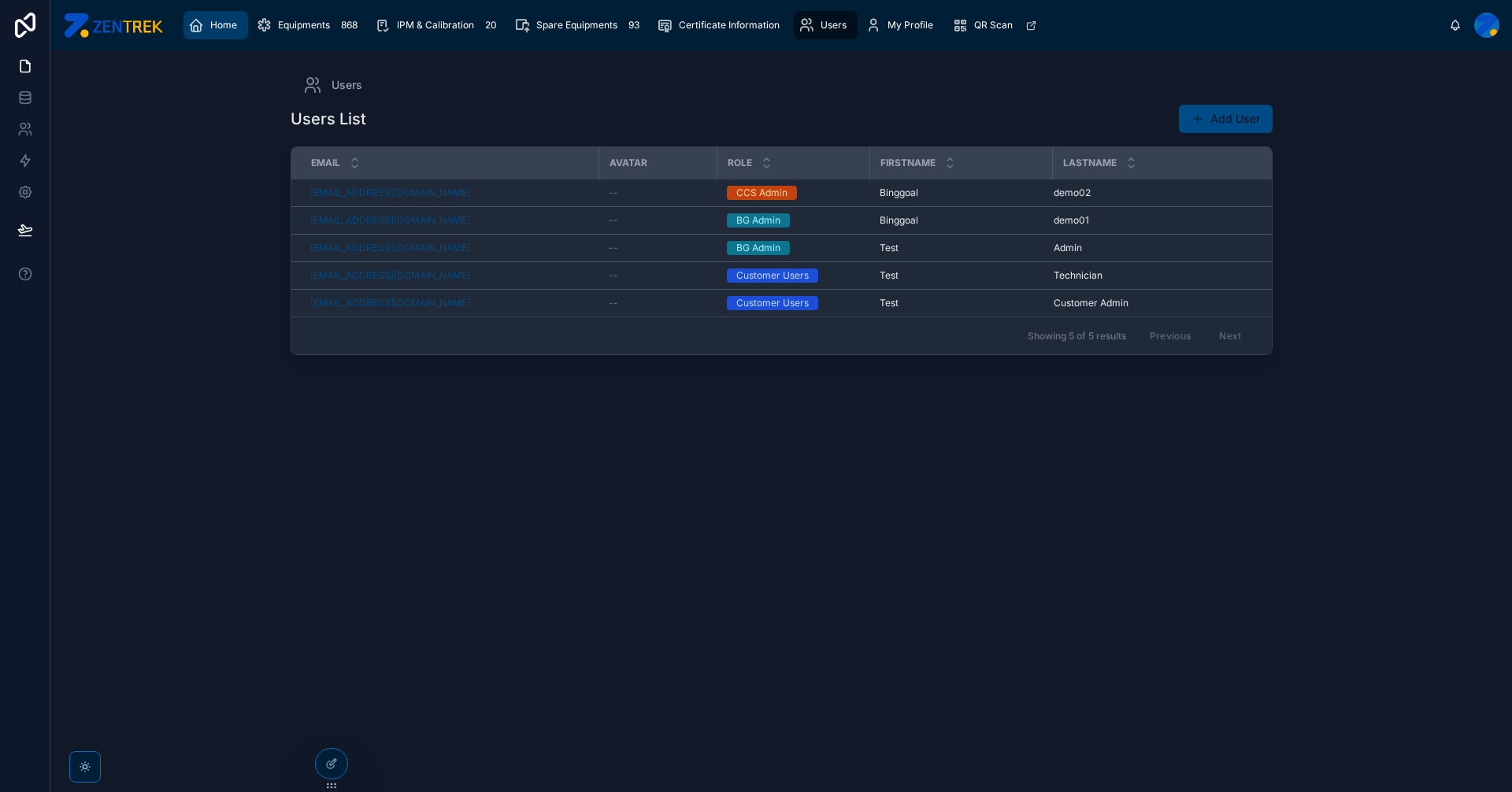
click at [218, 31] on div "Home" at bounding box center [216, 25] width 55 height 25
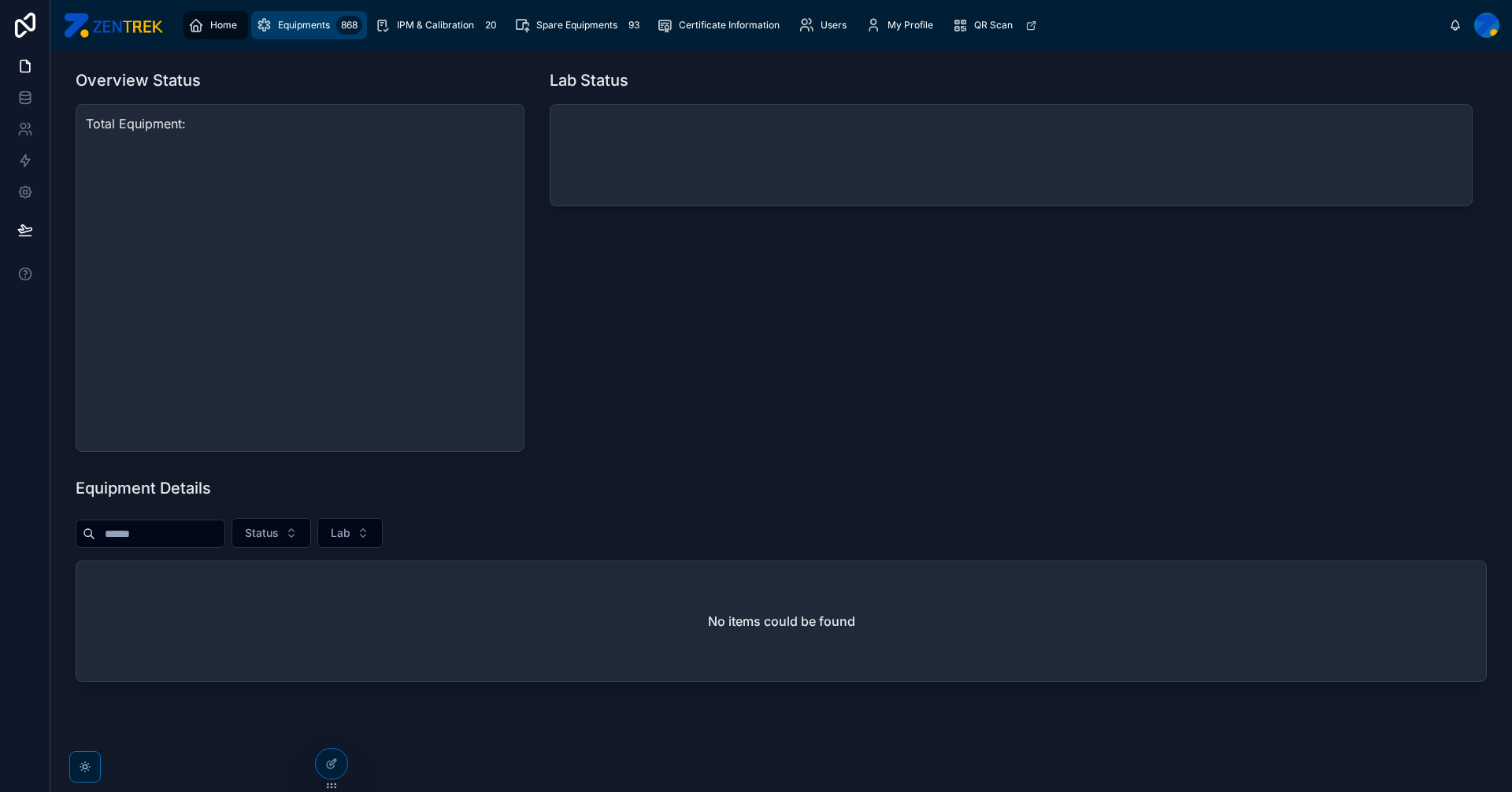
click at [274, 29] on div "Equipments 868" at bounding box center [308, 25] width 106 height 25
